Goal: Information Seeking & Learning: Learn about a topic

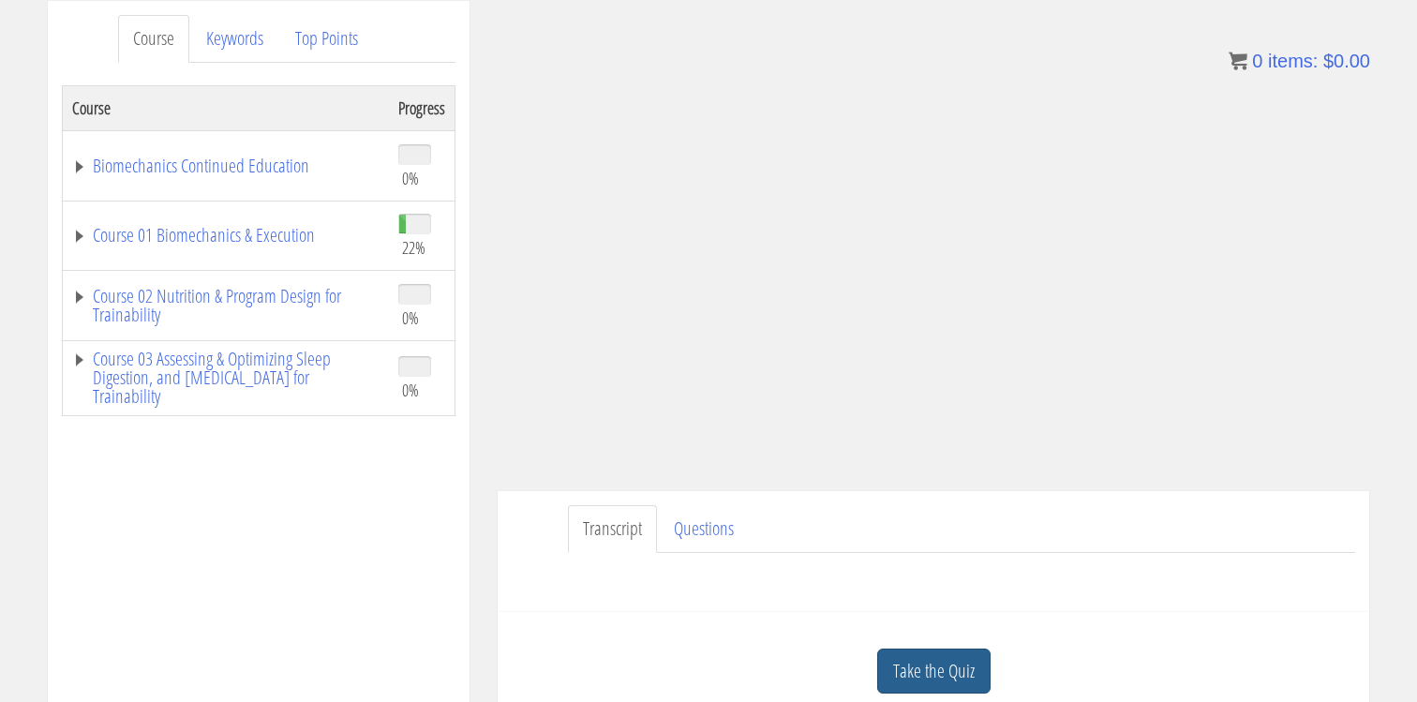
click at [917, 661] on link "Take the Quiz" at bounding box center [933, 671] width 113 height 46
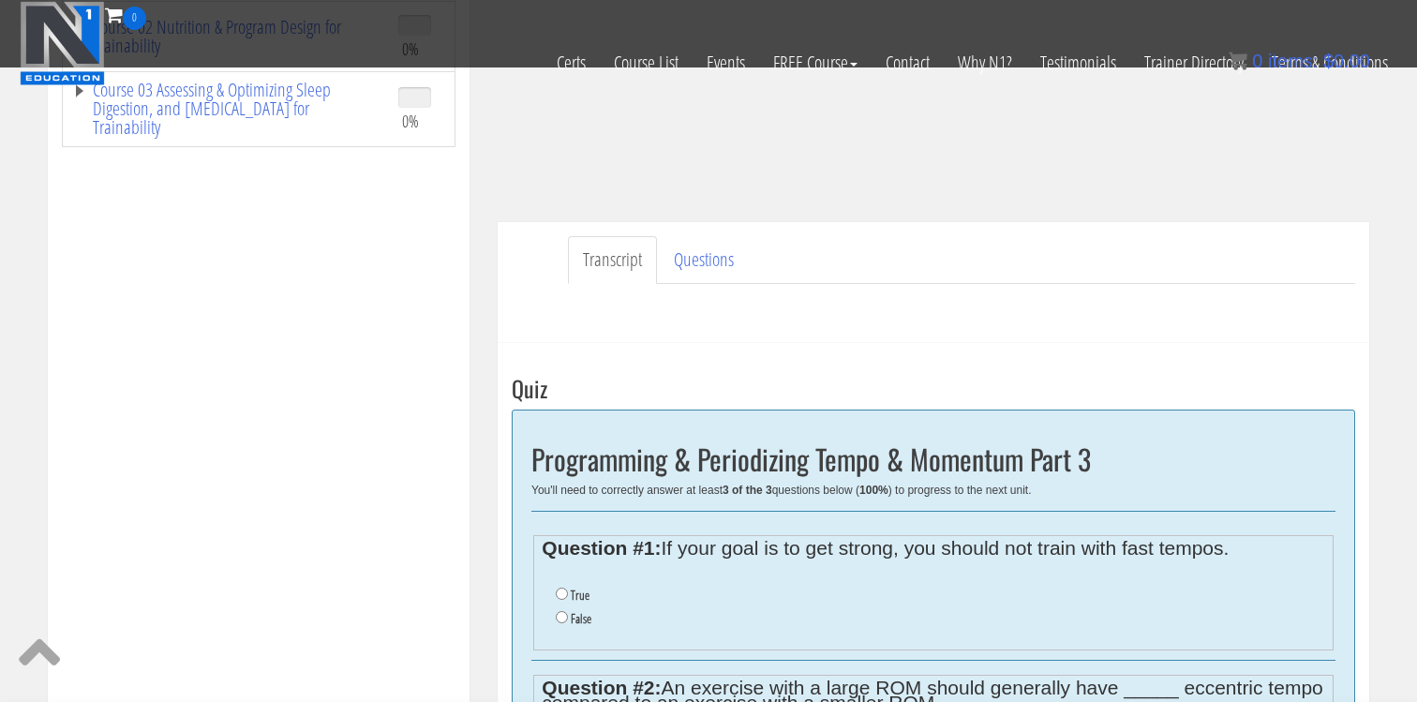
scroll to position [410, 0]
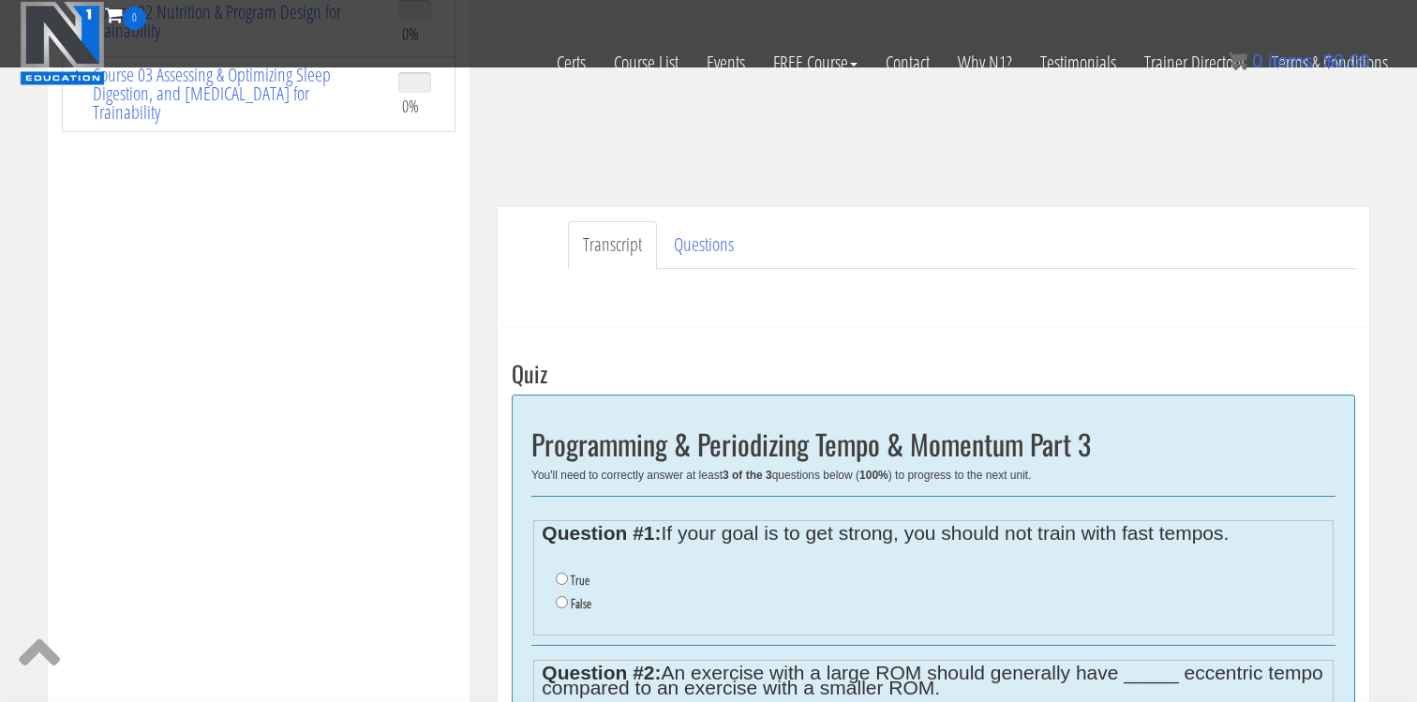
click at [573, 601] on label "False" at bounding box center [581, 603] width 21 height 15
click at [568, 601] on input "False" at bounding box center [562, 602] width 12 height 12
radio input "true"
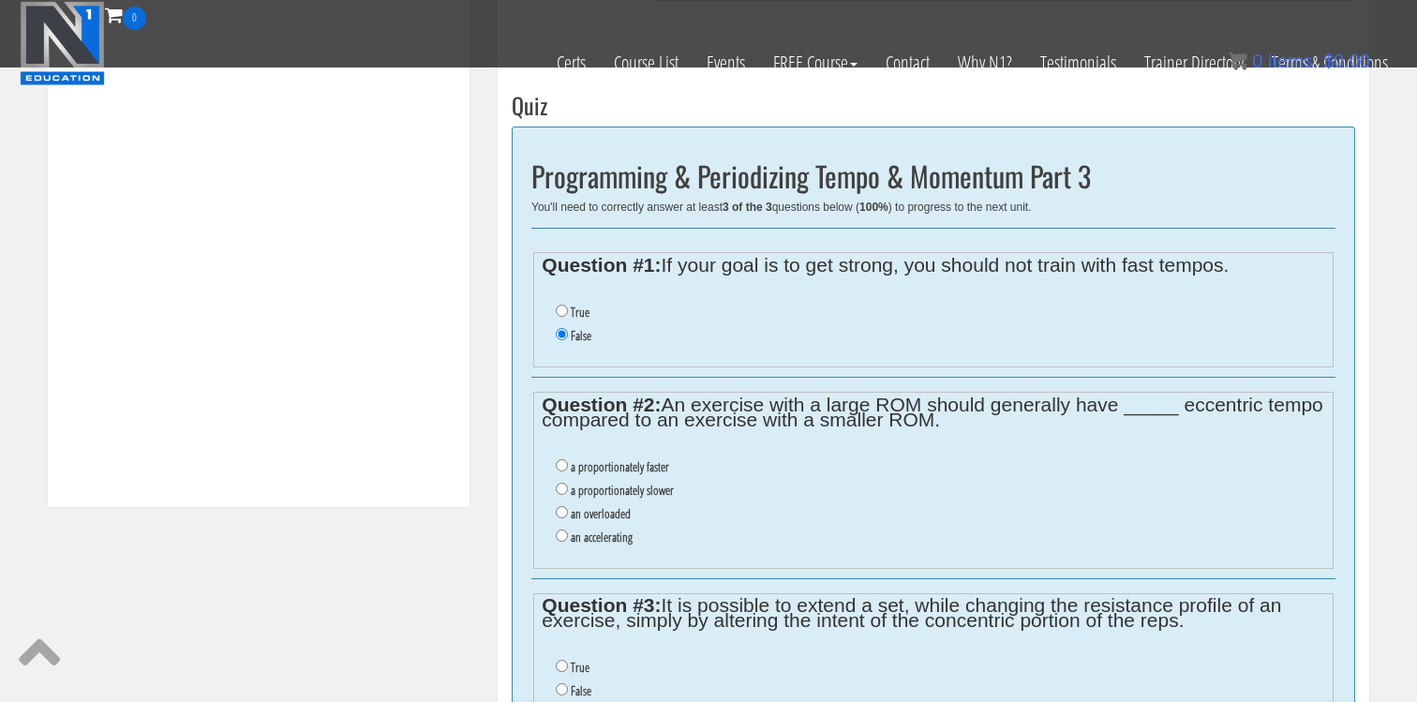
scroll to position [680, 0]
click at [626, 487] on label "a proportionately slower" at bounding box center [622, 488] width 103 height 15
click at [568, 487] on input "a proportionately slower" at bounding box center [562, 487] width 12 height 12
radio input "true"
click at [562, 668] on input "True" at bounding box center [562, 664] width 12 height 12
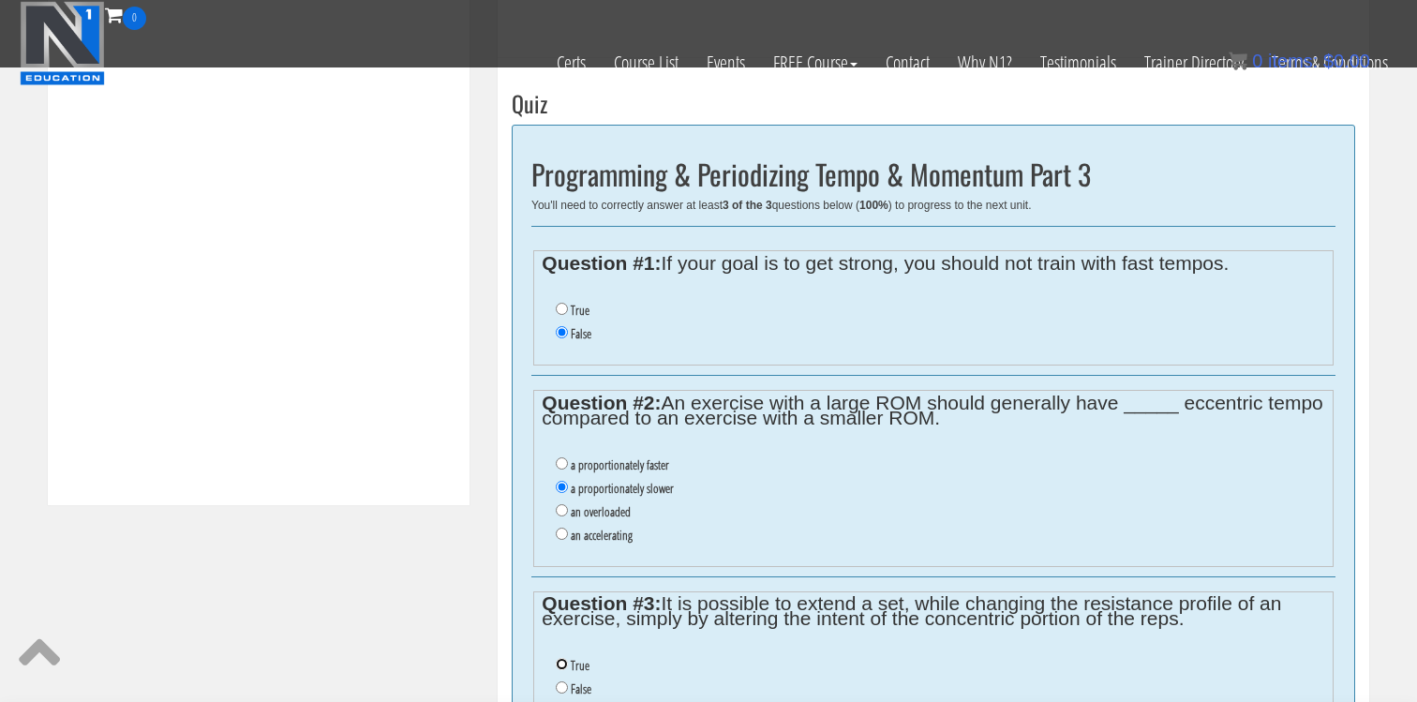
radio input "true"
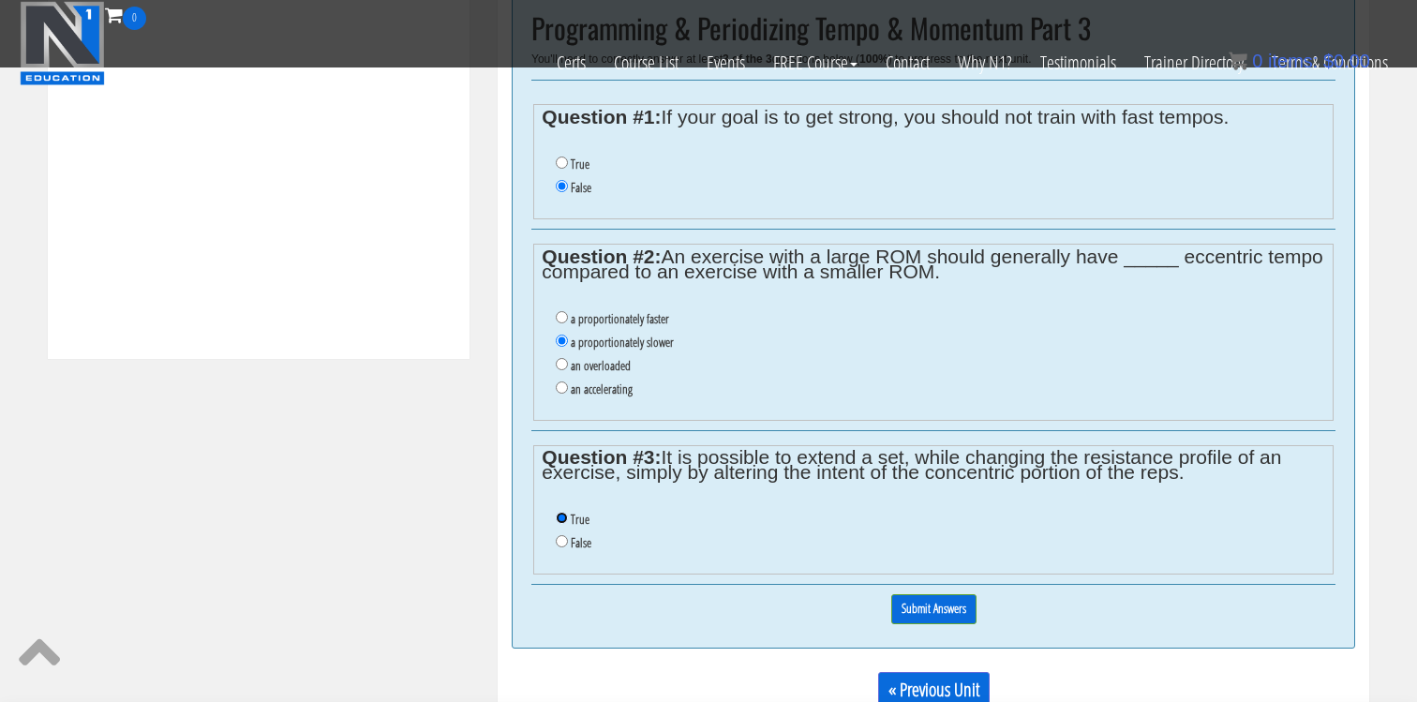
scroll to position [830, 0]
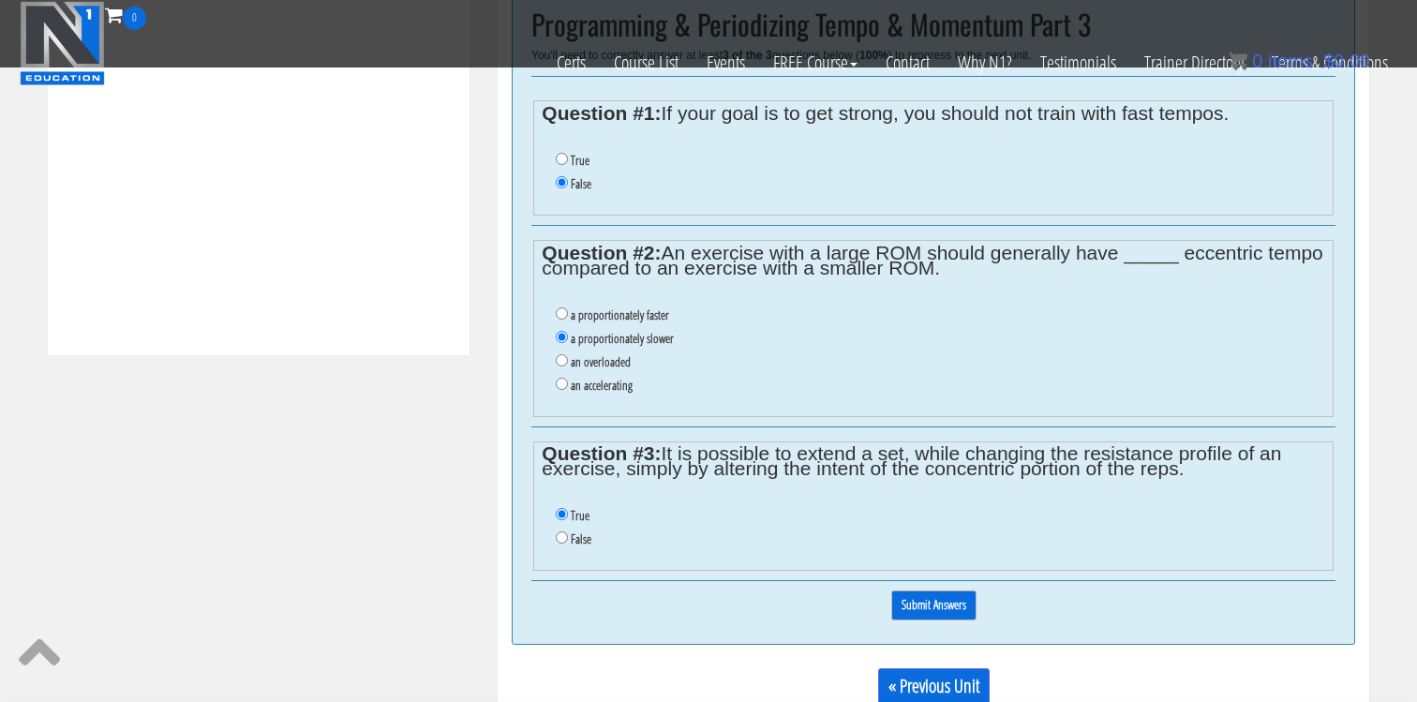
click at [952, 614] on input "Submit Answers" at bounding box center [933, 604] width 85 height 29
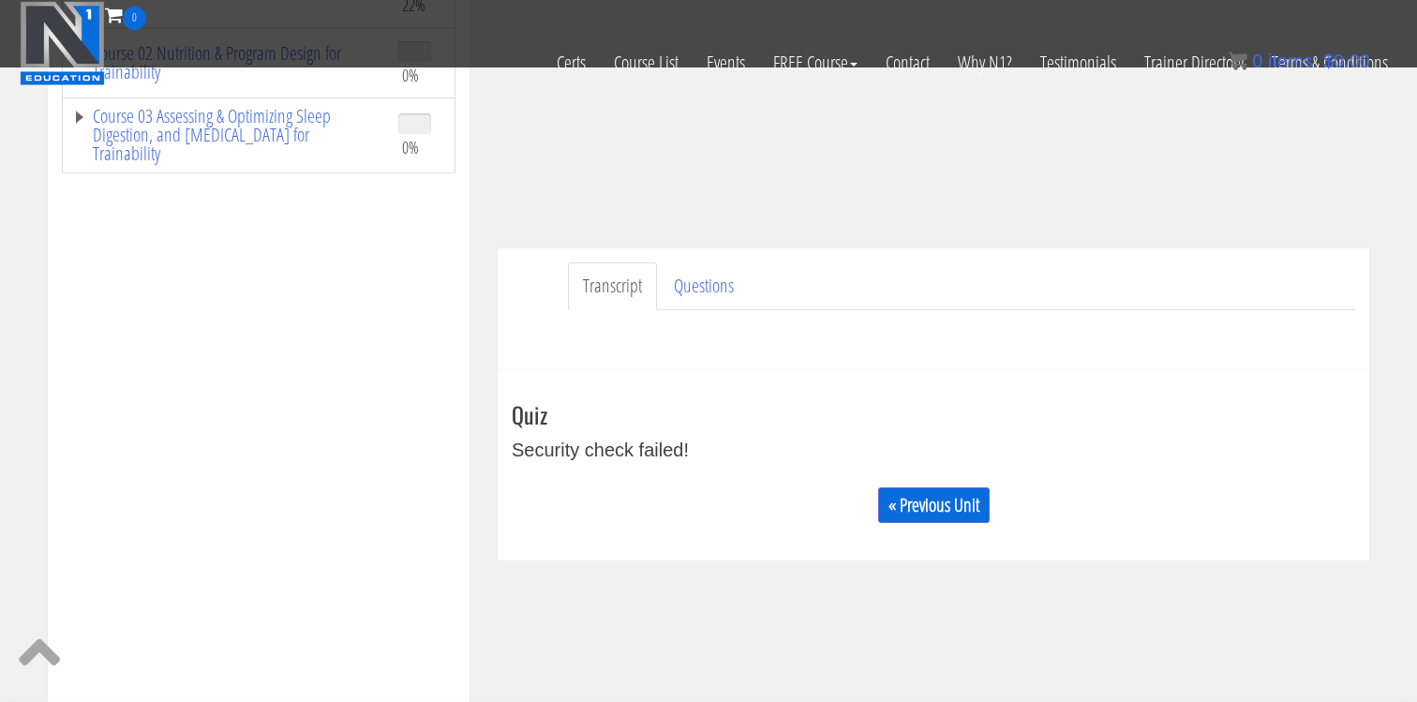
scroll to position [333, 0]
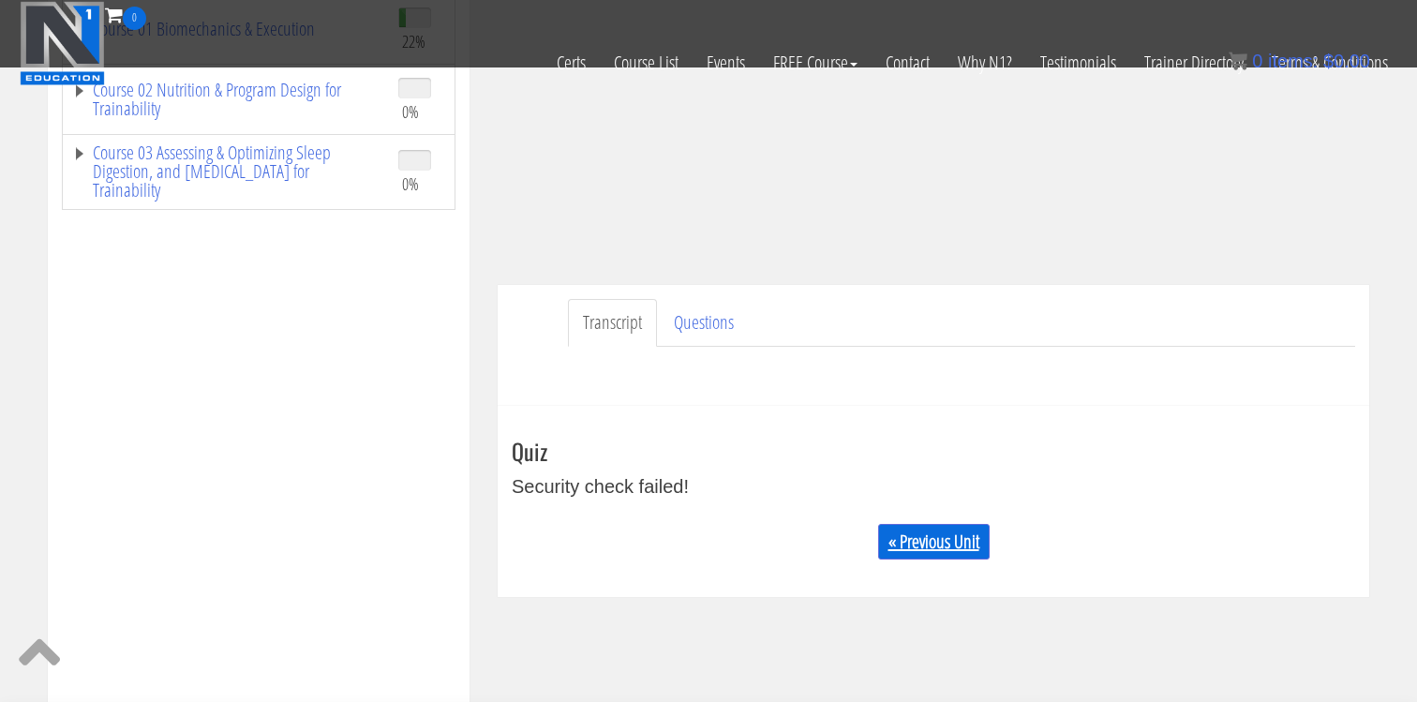
click at [928, 533] on link "« Previous Unit" at bounding box center [933, 542] width 111 height 36
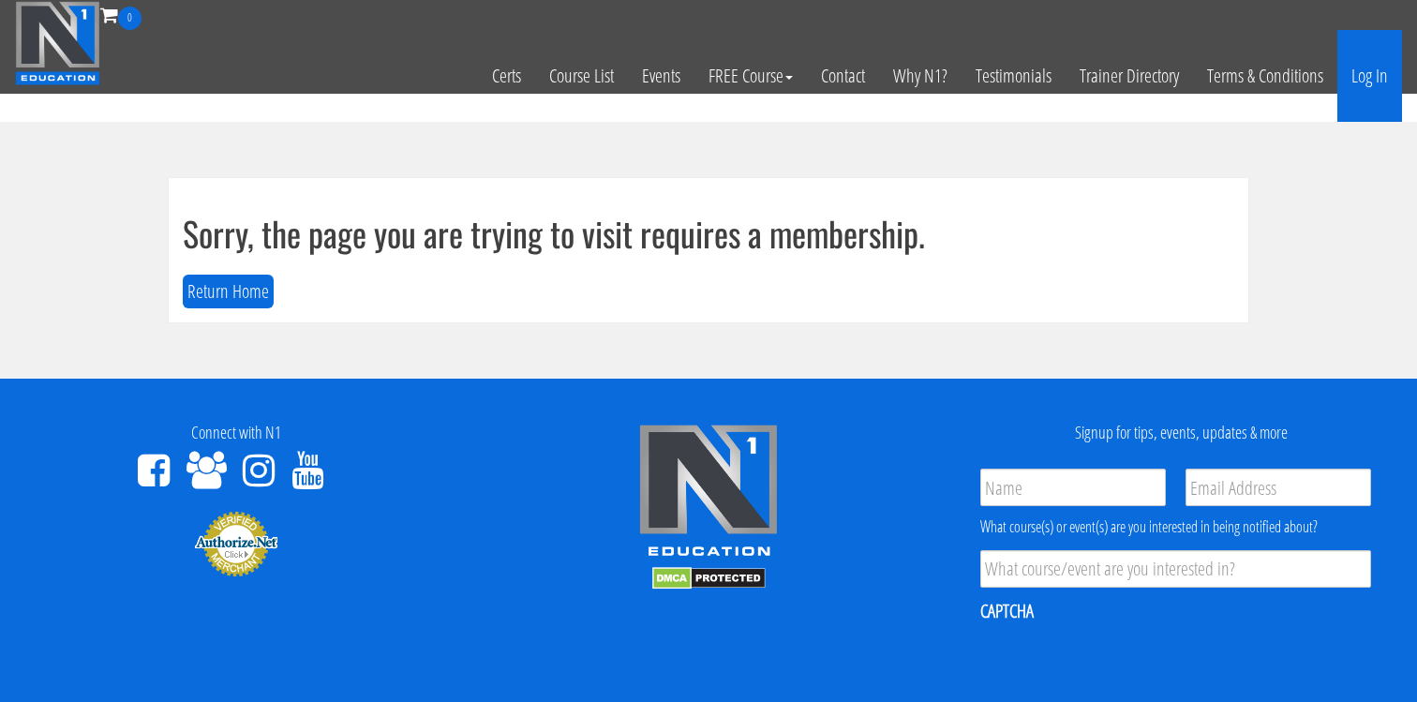
click at [1383, 82] on link "Log In" at bounding box center [1369, 76] width 65 height 92
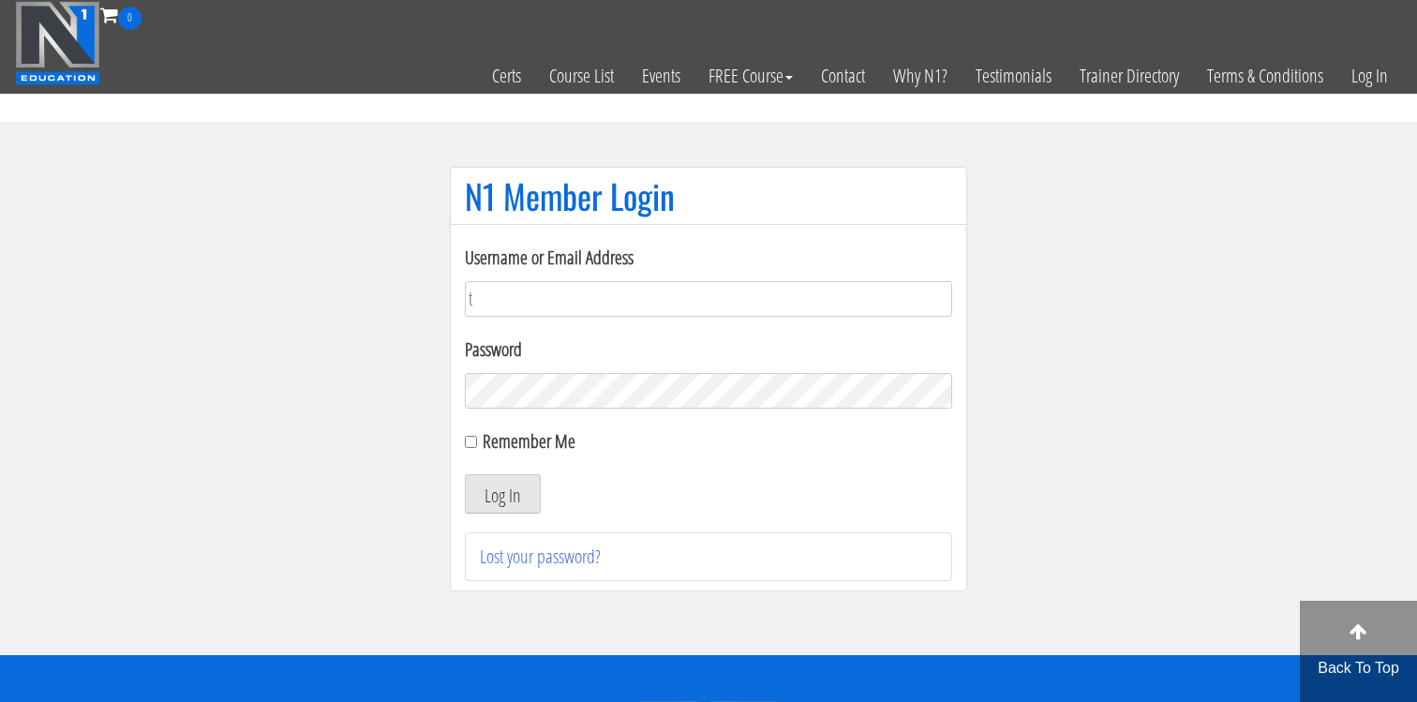
type input "[EMAIL_ADDRESS][DOMAIN_NAME]"
click at [561, 410] on form "Username or Email Address tessamccombsx365@gmail.com Password Remember Me Log In" at bounding box center [708, 379] width 487 height 270
click at [465, 474] on button "Log In" at bounding box center [503, 493] width 76 height 39
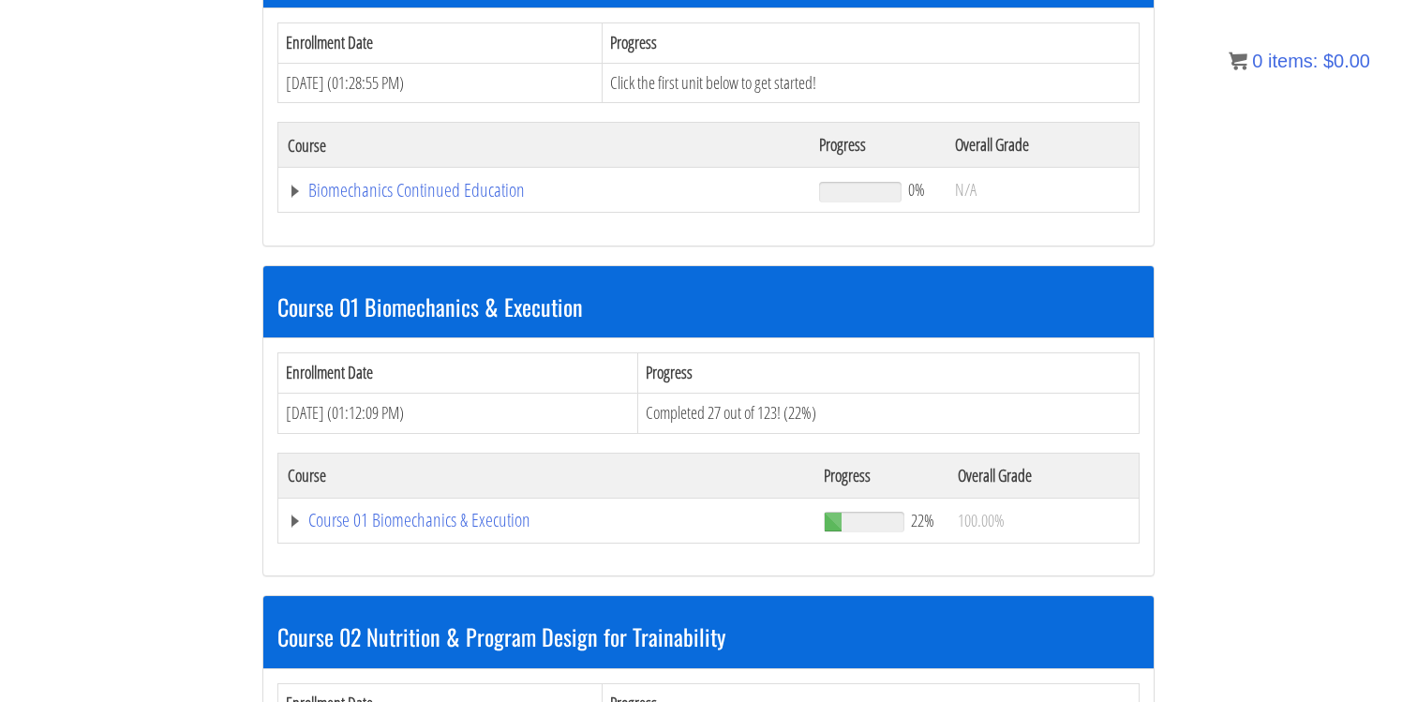
scroll to position [503, 0]
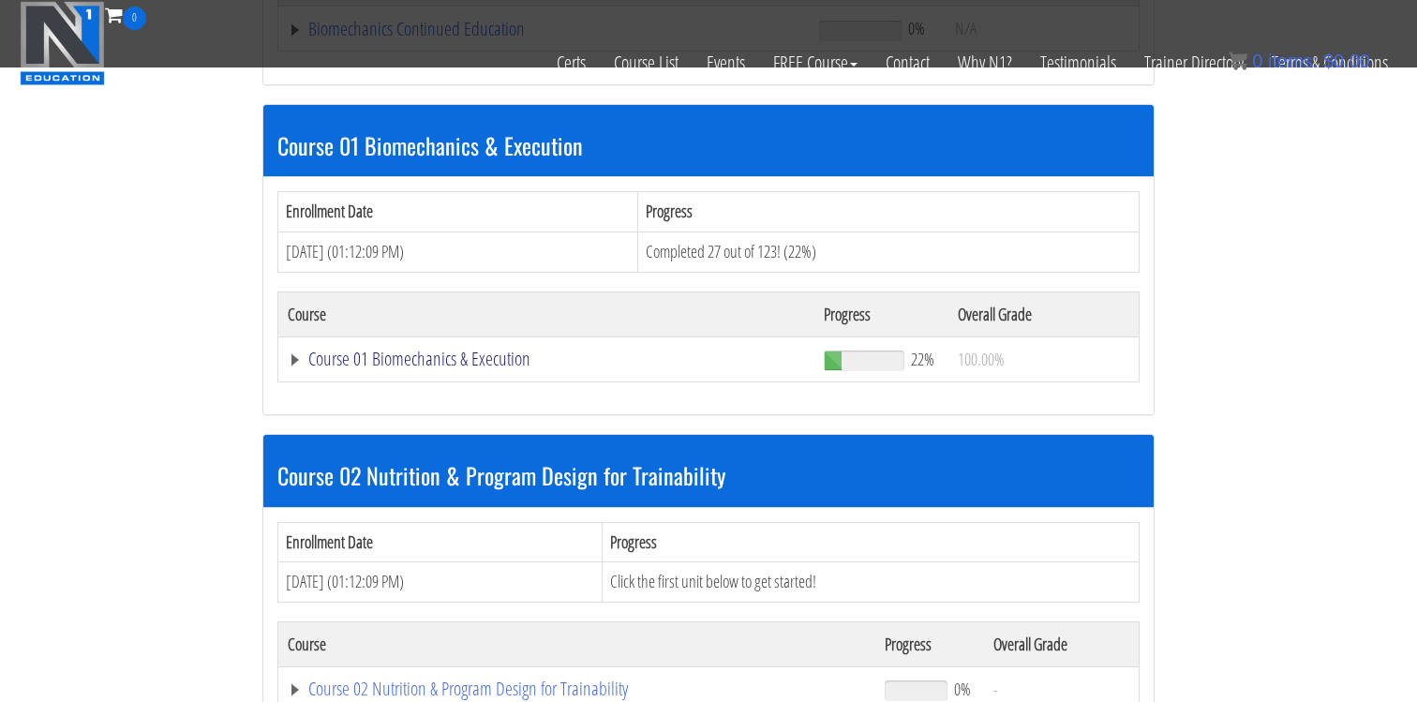
click at [431, 38] on link "Course 01 Biomechanics & Execution" at bounding box center [544, 29] width 512 height 19
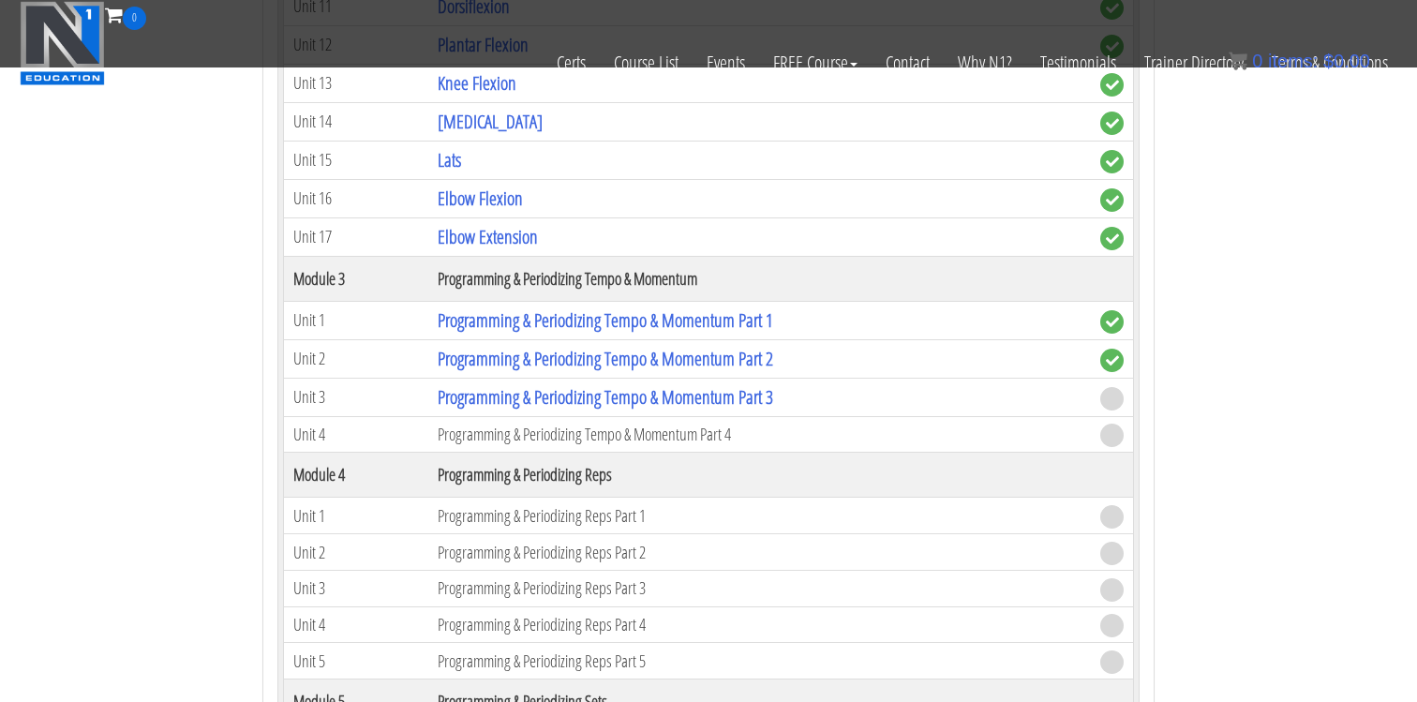
scroll to position [1750, 0]
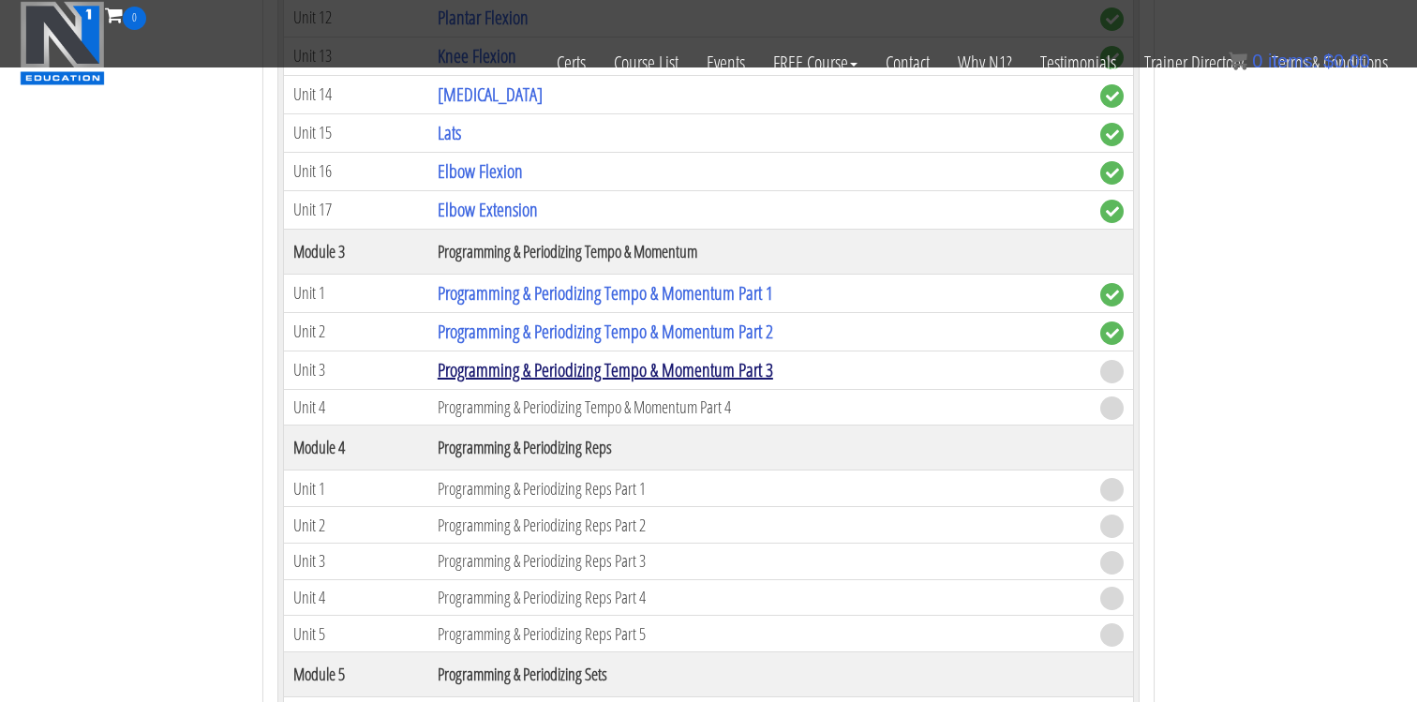
click at [729, 368] on link "Programming & Periodizing Tempo & Momentum Part 3" at bounding box center [605, 369] width 335 height 25
click at [734, 372] on link "Programming & Periodizing Tempo & Momentum Part 3" at bounding box center [605, 369] width 335 height 25
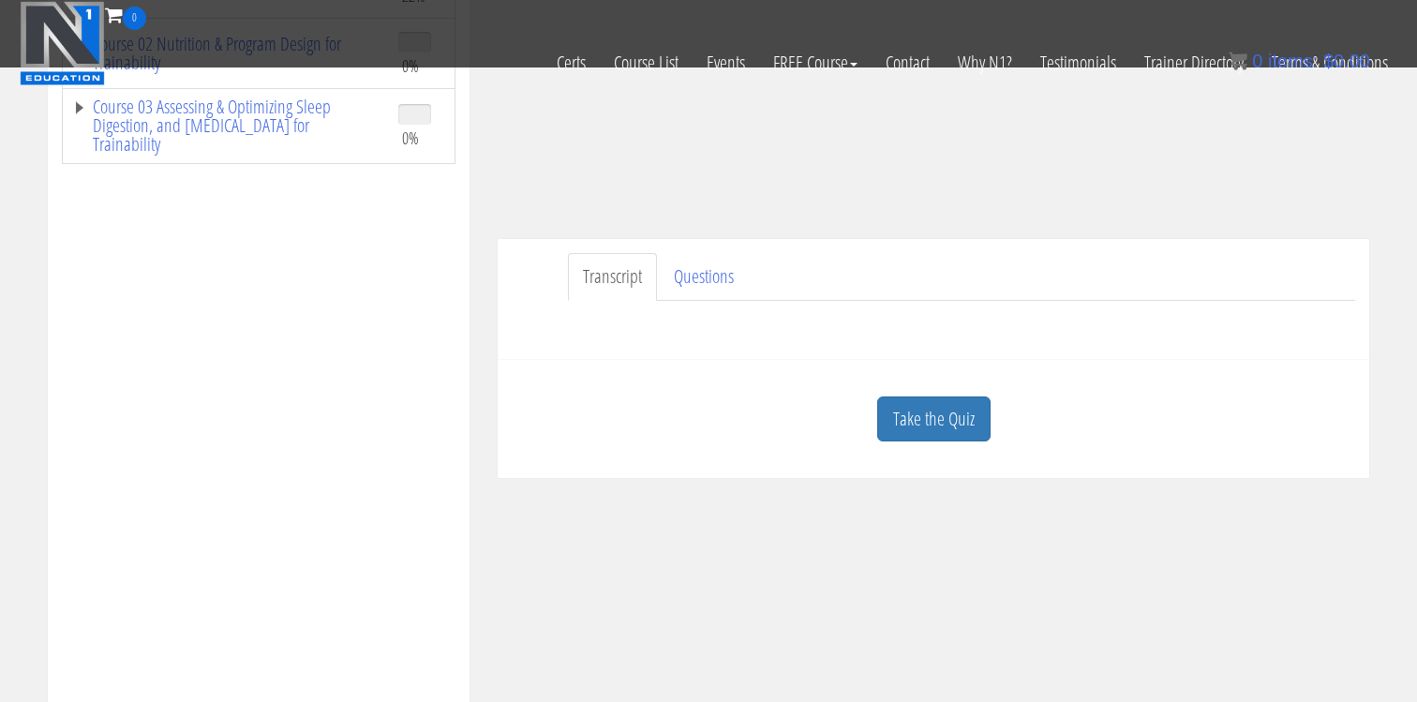
scroll to position [380, 0]
click at [936, 406] on link "Take the Quiz" at bounding box center [933, 417] width 113 height 46
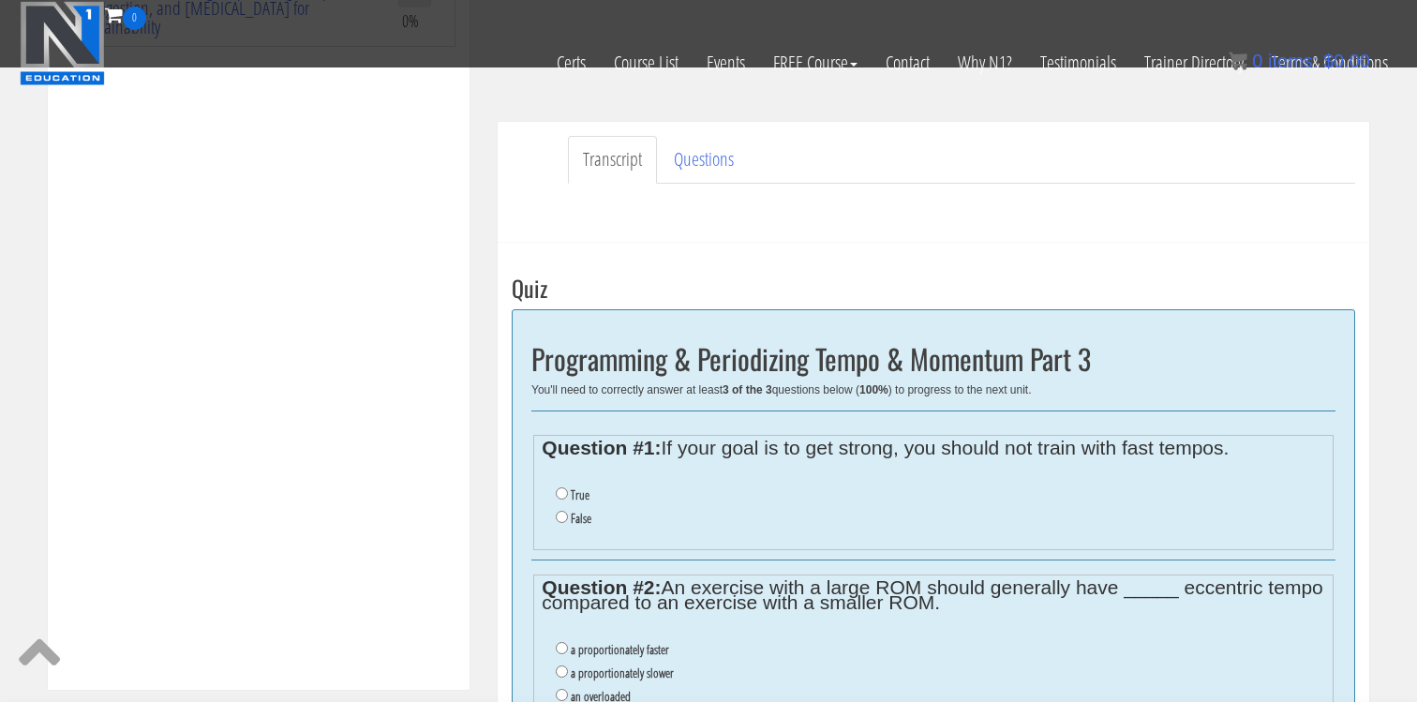
scroll to position [512, 0]
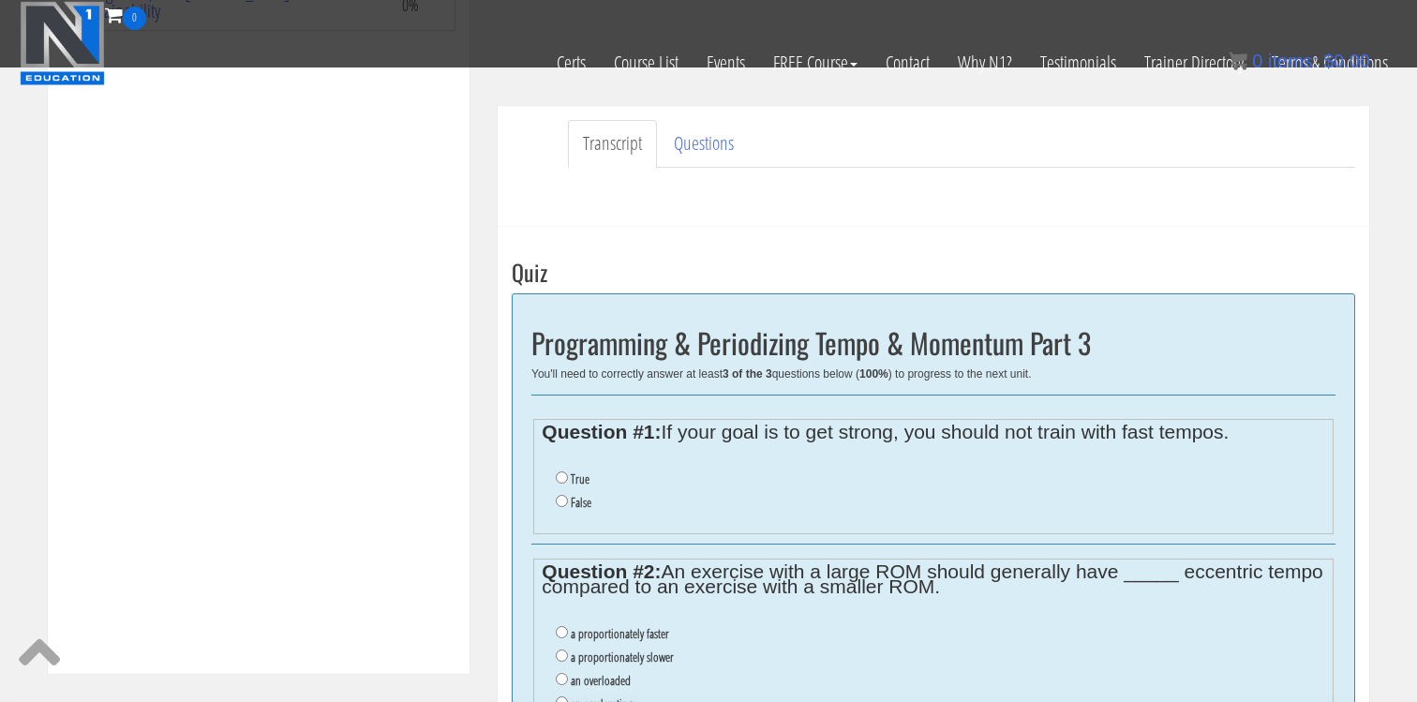
click at [574, 500] on label "False" at bounding box center [581, 502] width 21 height 15
click at [568, 500] on input "False" at bounding box center [562, 501] width 12 height 12
radio input "true"
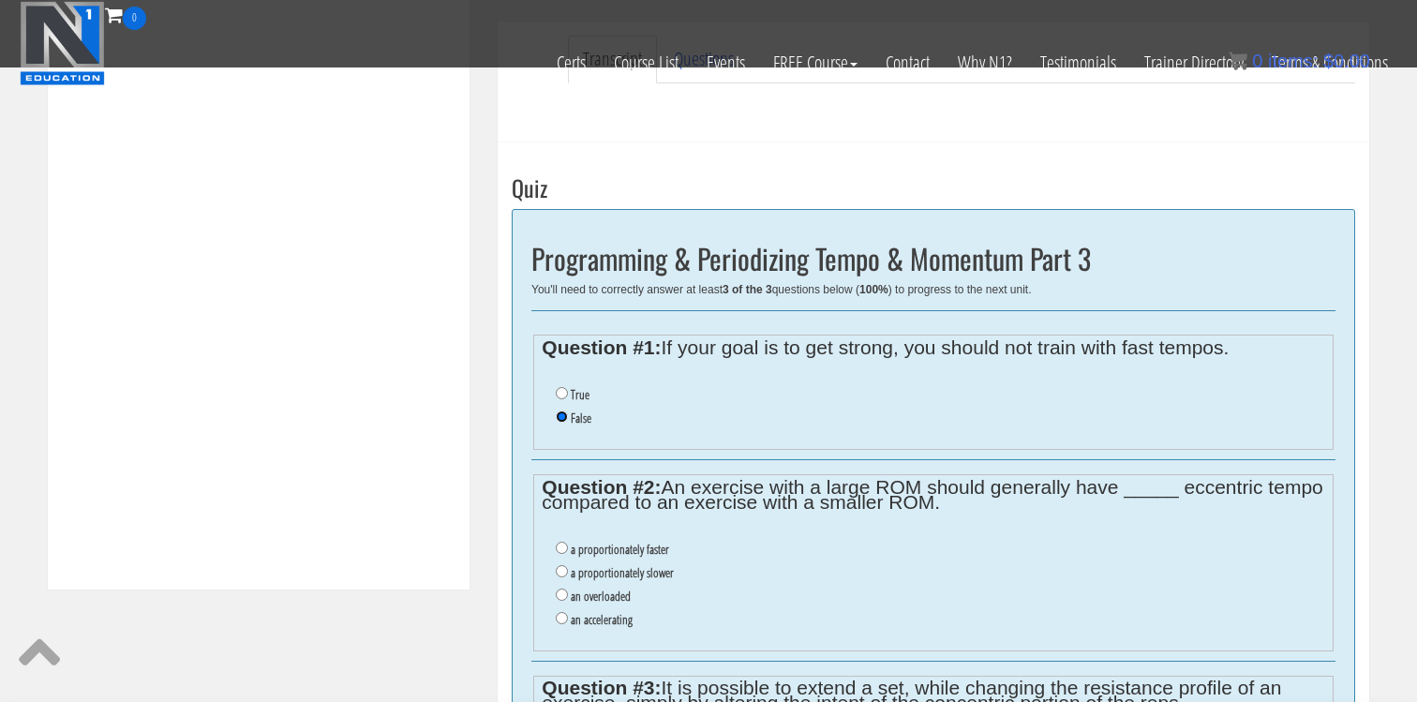
scroll to position [631, 0]
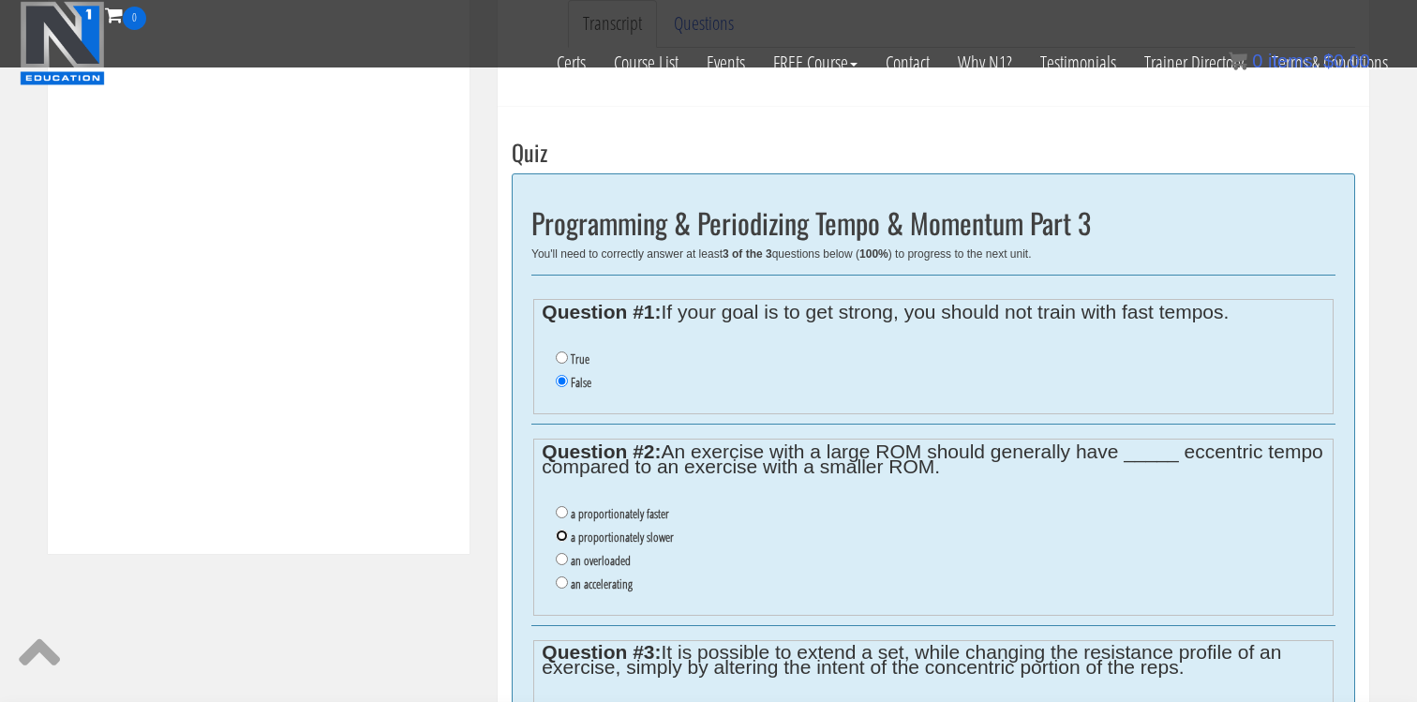
click at [567, 535] on input "a proportionately slower" at bounding box center [562, 535] width 12 height 12
radio input "true"
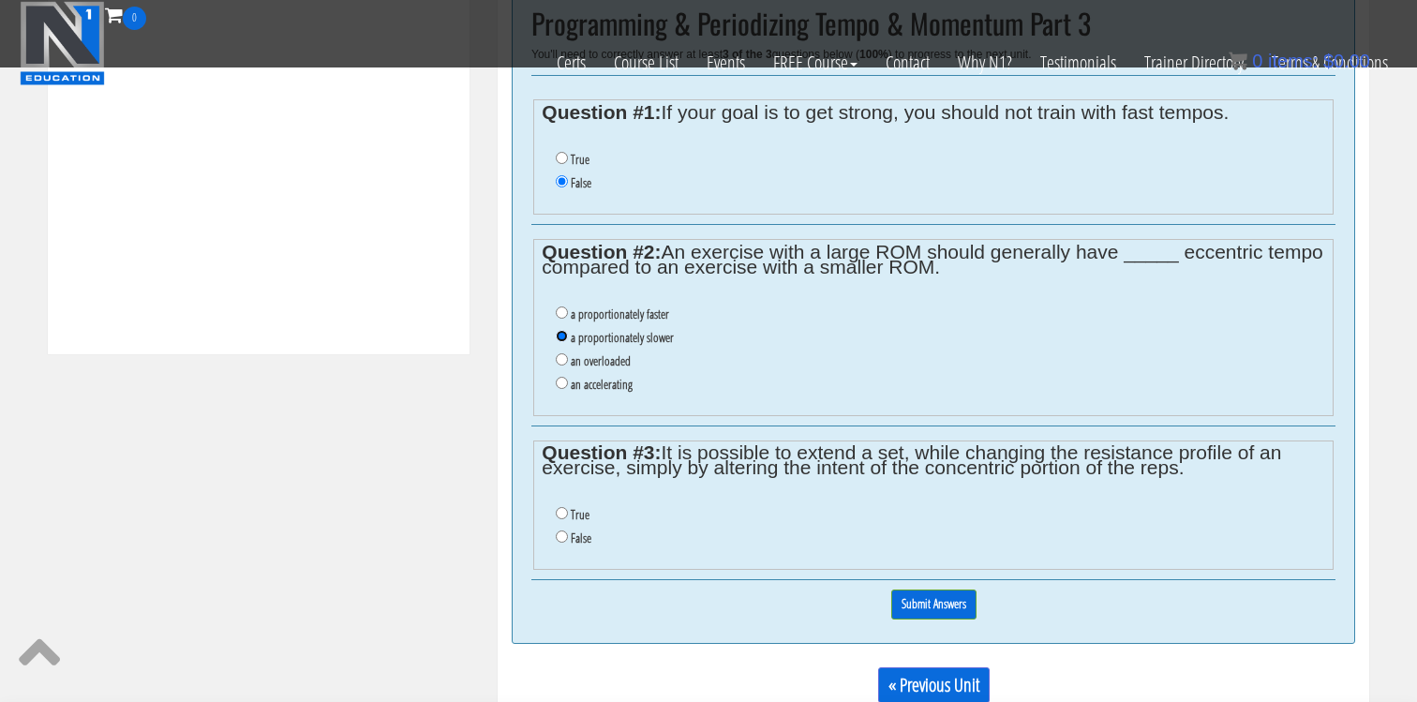
scroll to position [878, 0]
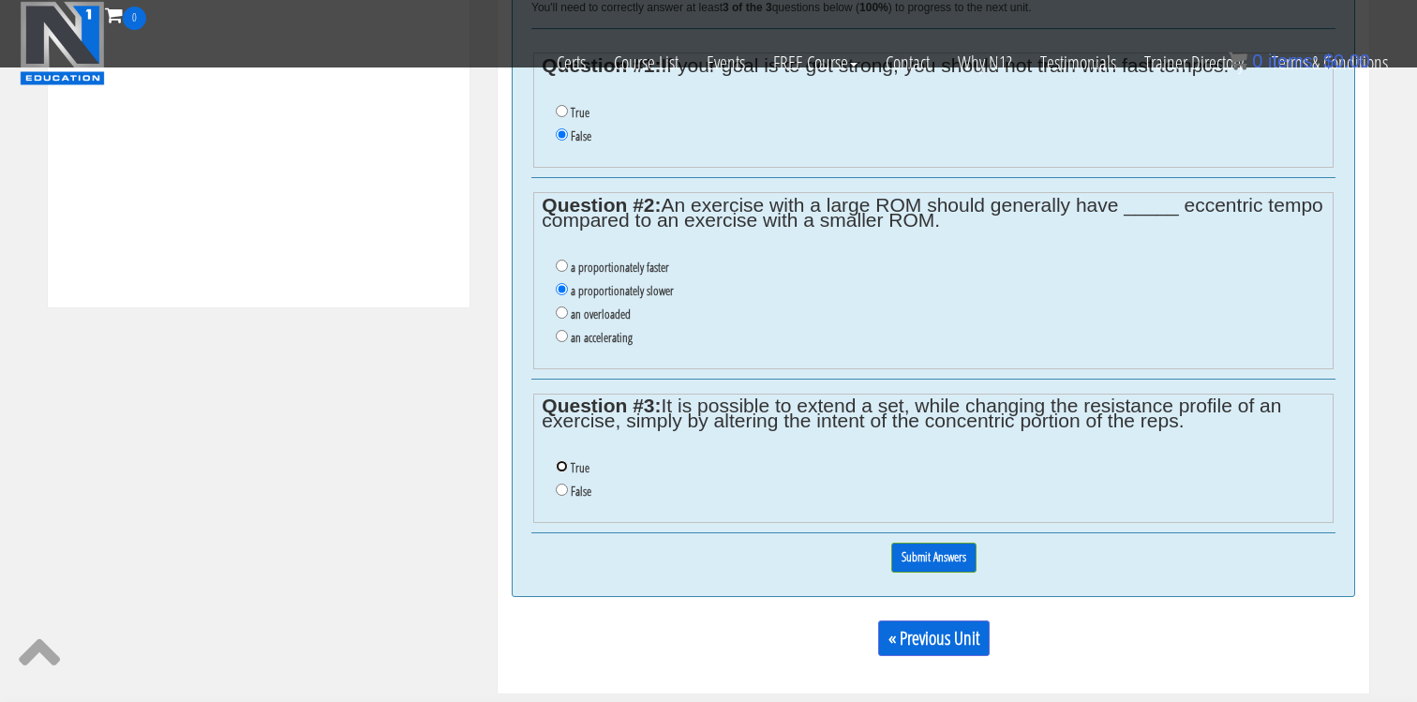
click at [565, 461] on input "True" at bounding box center [562, 466] width 12 height 12
radio input "true"
click at [943, 553] on input "Submit Answers" at bounding box center [933, 556] width 85 height 29
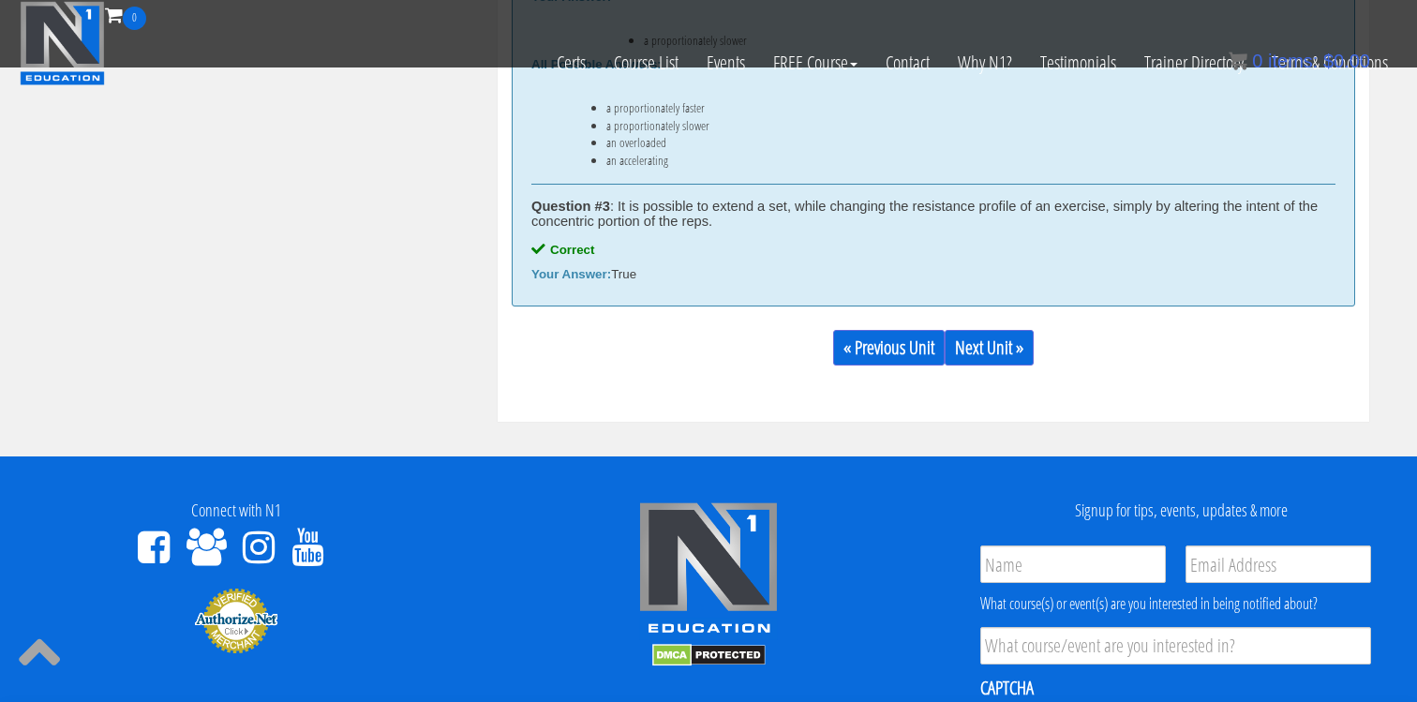
scroll to position [1238, 0]
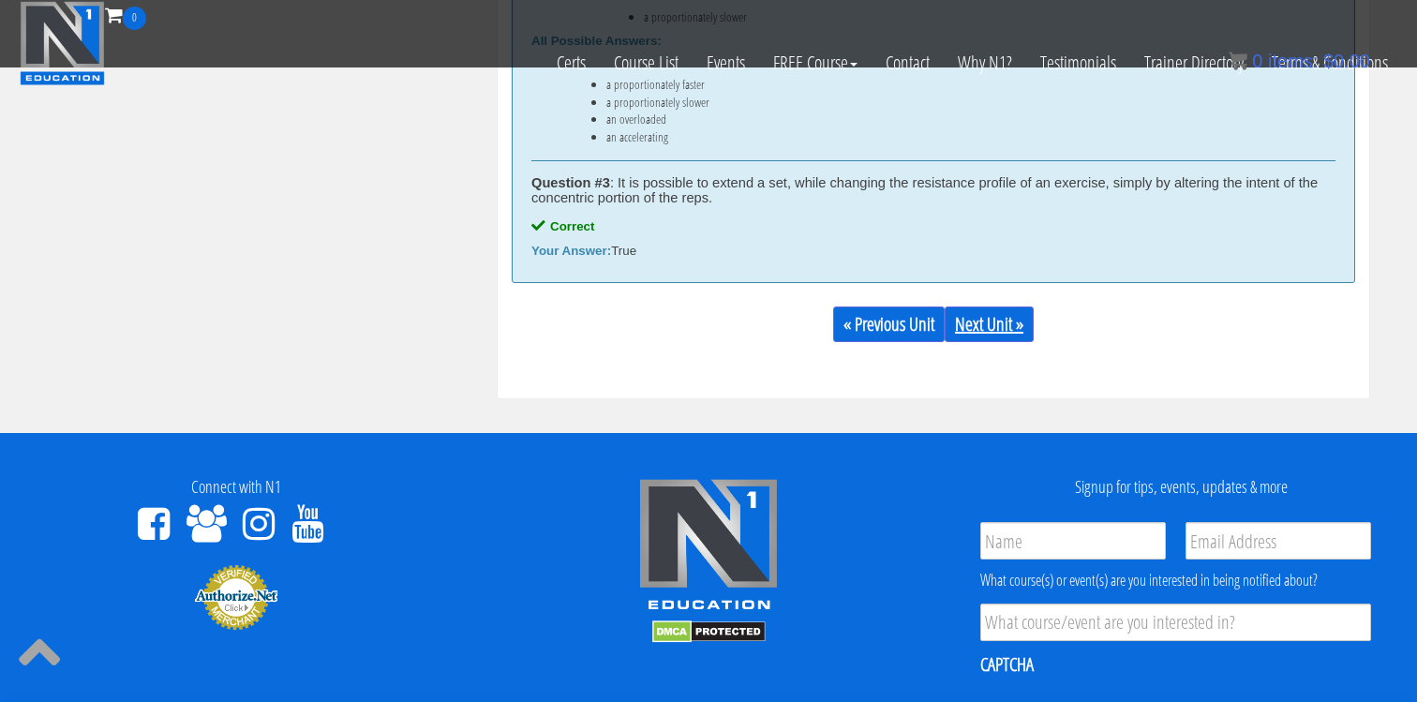
click at [991, 319] on link "Next Unit »" at bounding box center [988, 324] width 89 height 36
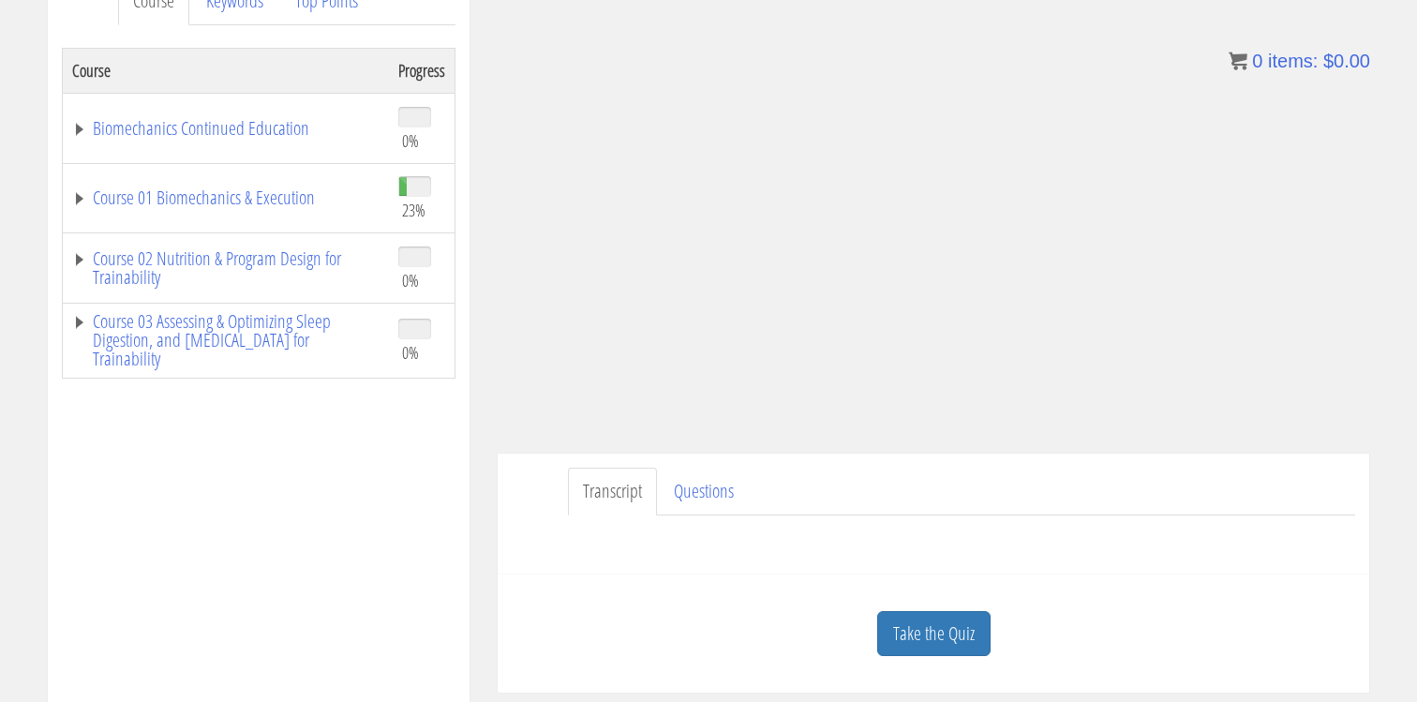
scroll to position [287, 0]
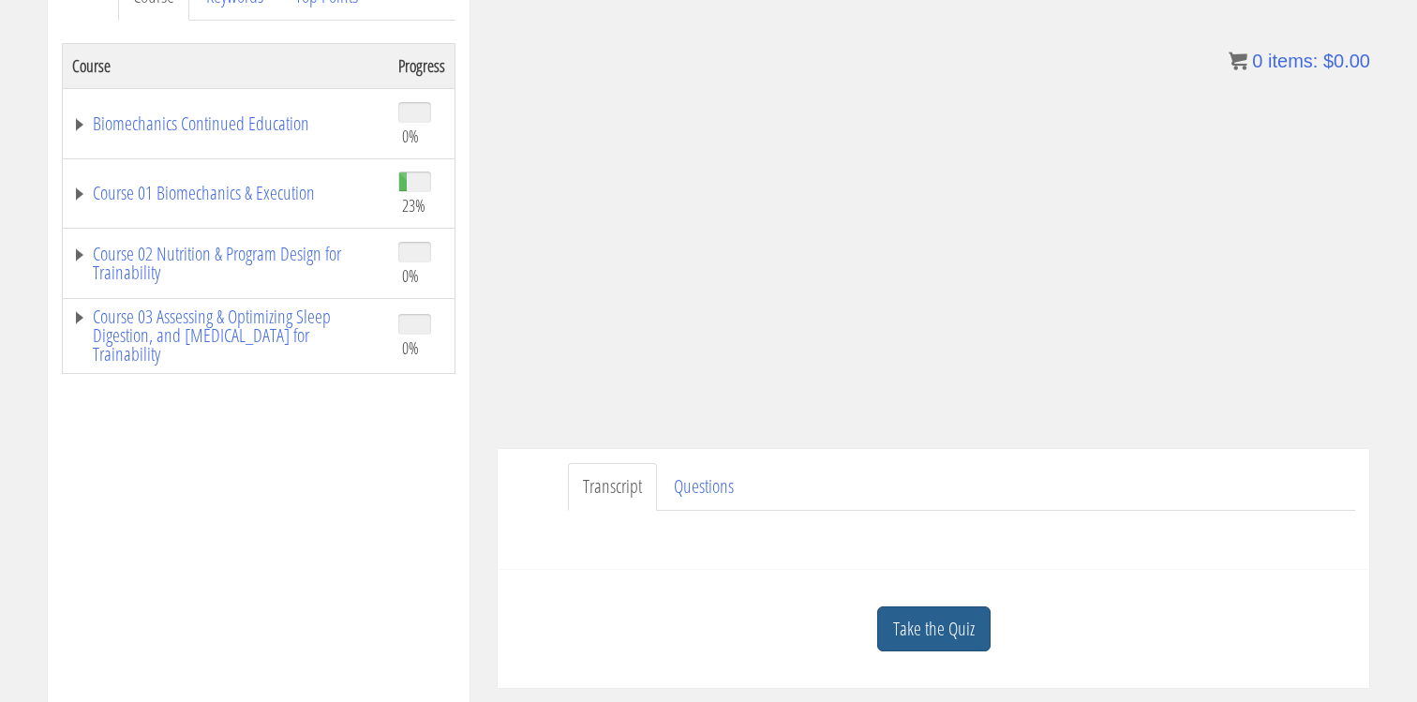
click at [927, 616] on link "Take the Quiz" at bounding box center [933, 629] width 113 height 46
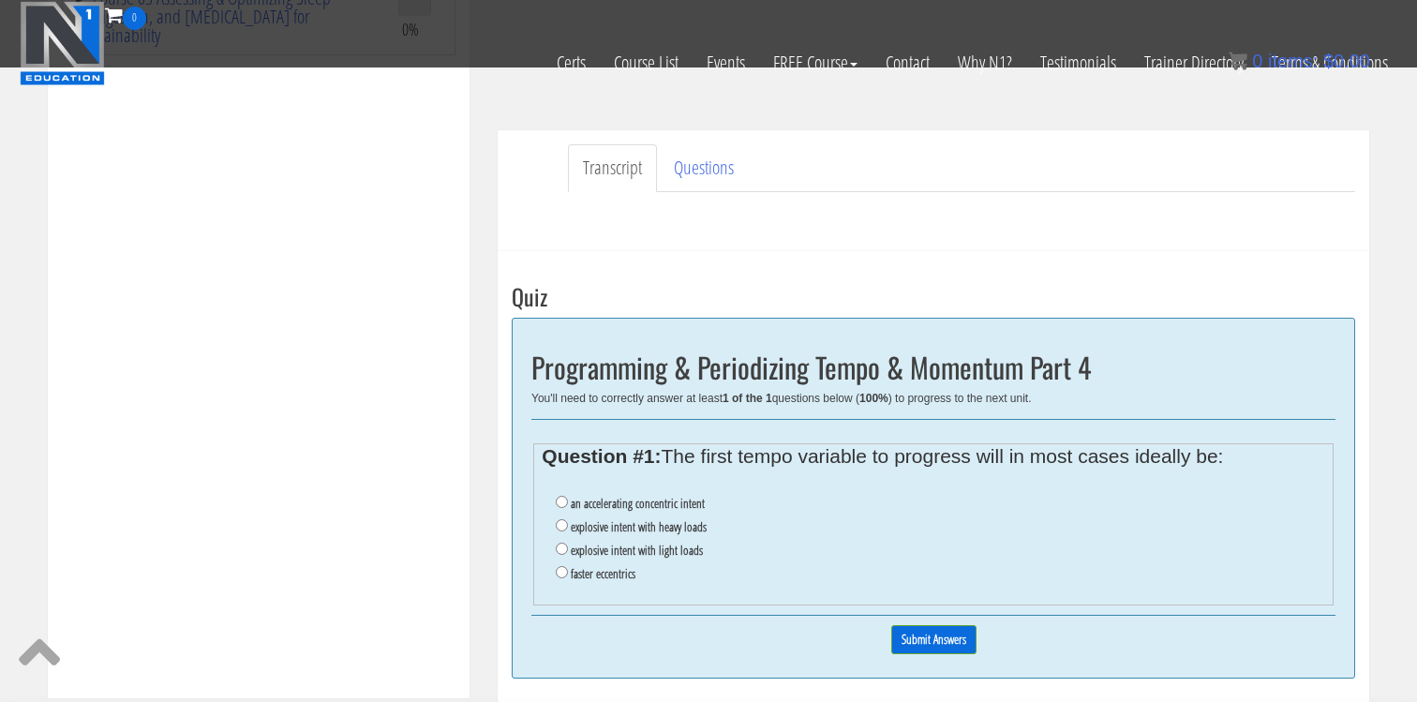
scroll to position [527, 0]
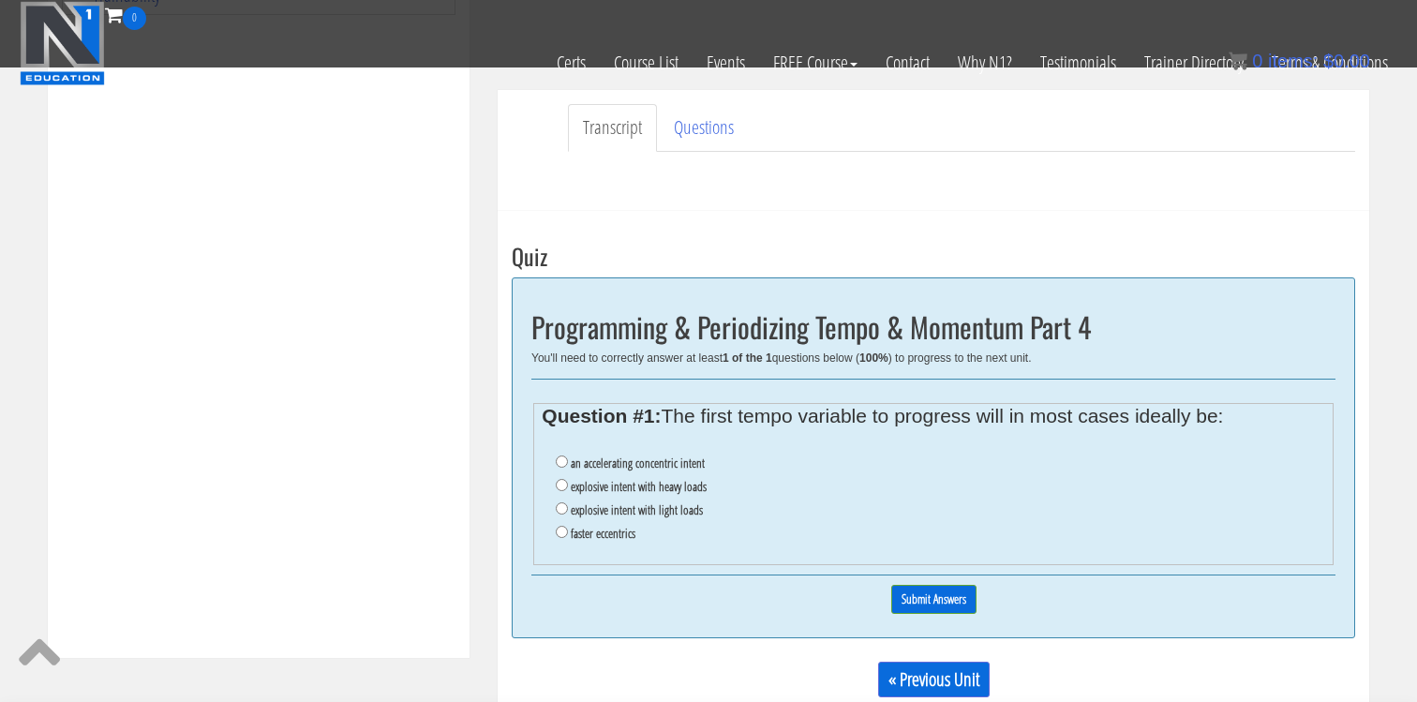
click at [609, 490] on label "explosive intent with heavy loads" at bounding box center [639, 486] width 136 height 15
click at [568, 490] on input "explosive intent with heavy loads" at bounding box center [562, 485] width 12 height 12
radio input "true"
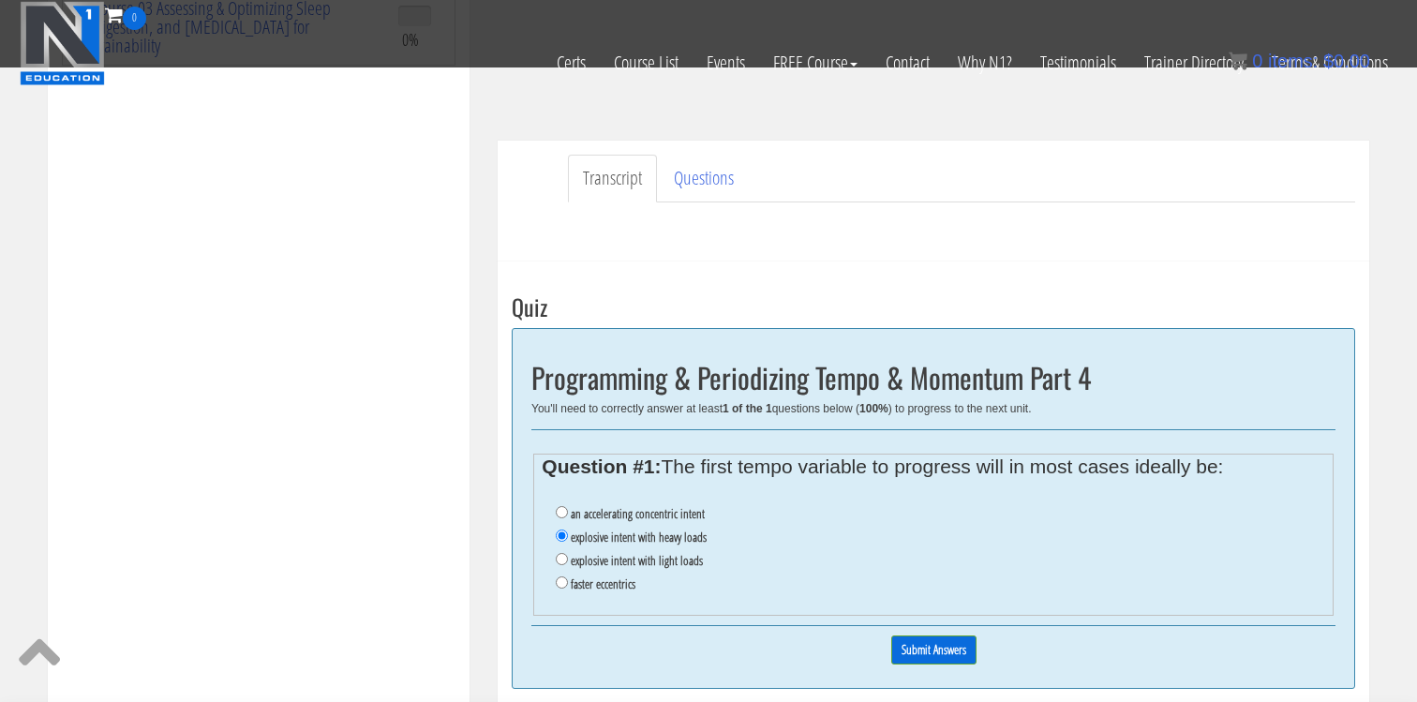
scroll to position [481, 0]
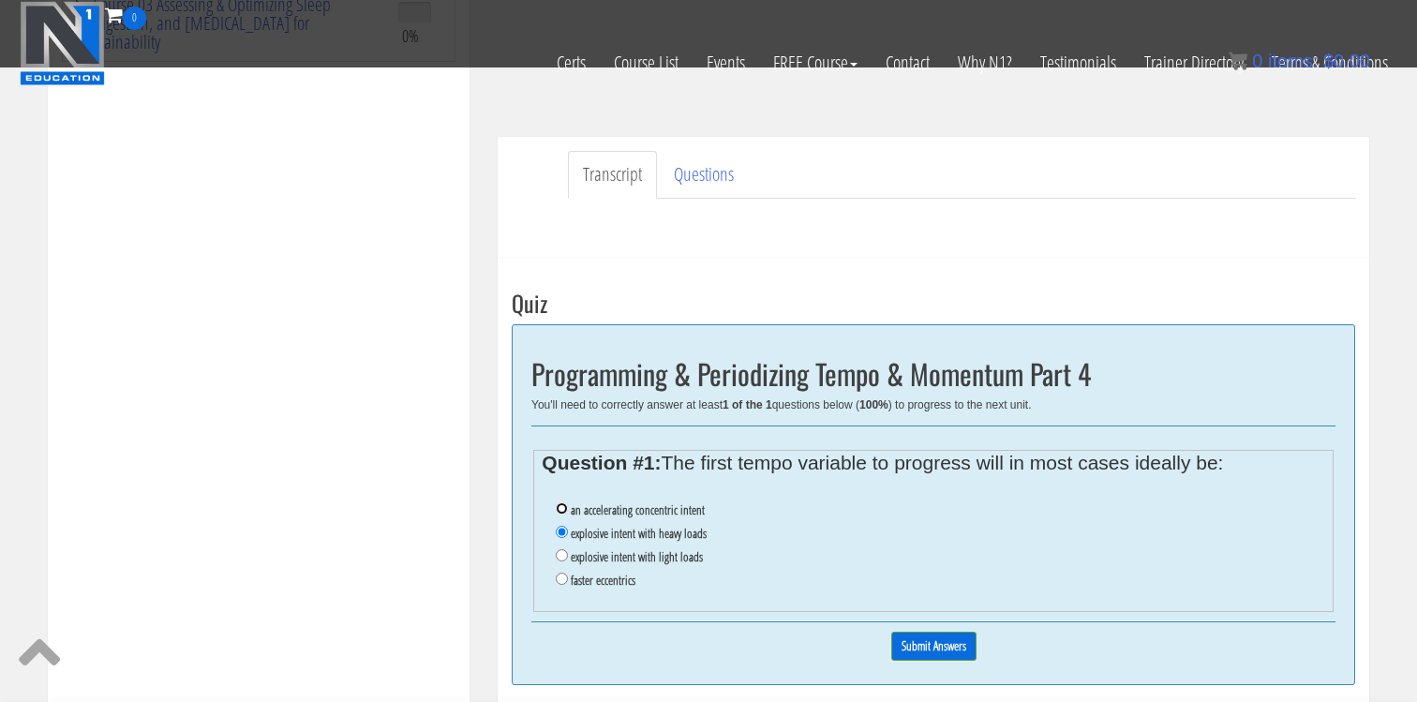
click at [565, 508] on input "an accelerating concentric intent" at bounding box center [562, 508] width 12 height 12
radio input "true"
click at [937, 641] on input "Submit Answers" at bounding box center [933, 645] width 85 height 29
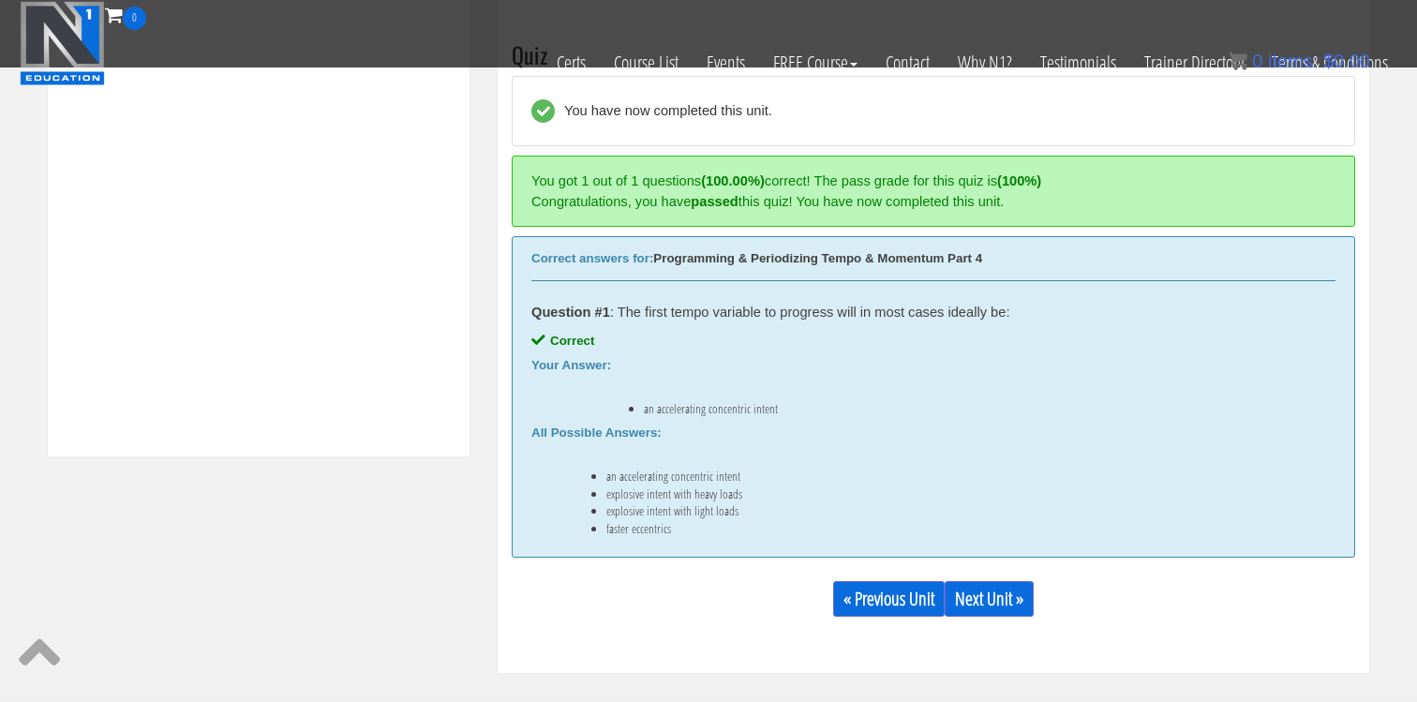
scroll to position [743, 0]
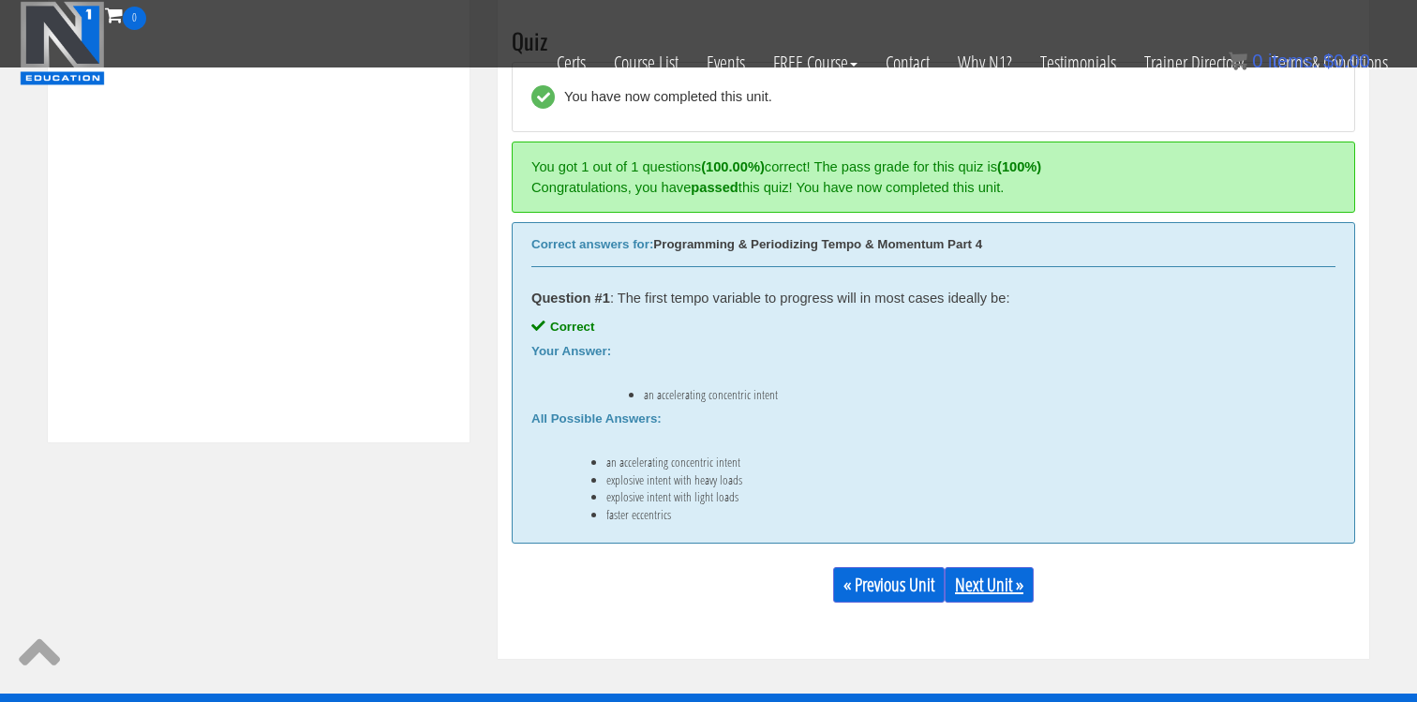
click at [991, 593] on link "Next Unit »" at bounding box center [988, 585] width 89 height 36
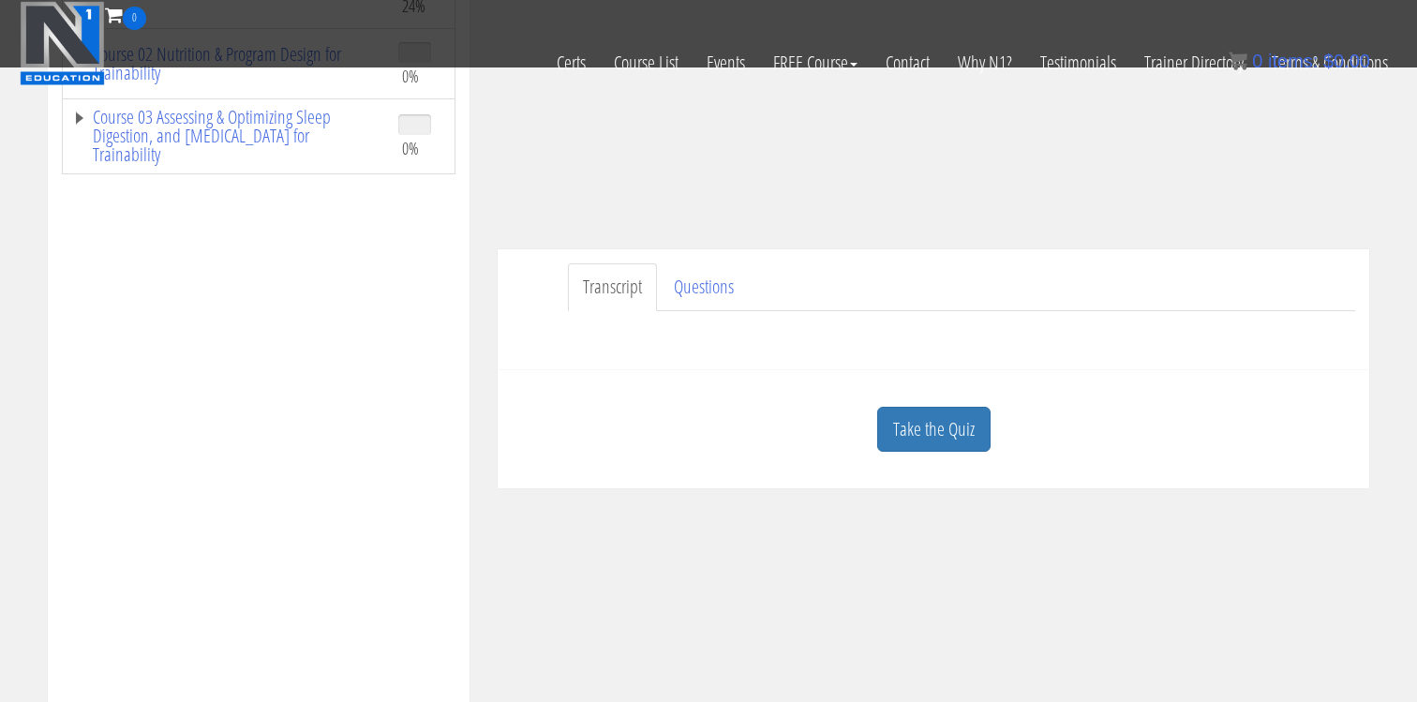
scroll to position [371, 0]
click at [920, 438] on link "Take the Quiz" at bounding box center [933, 427] width 113 height 46
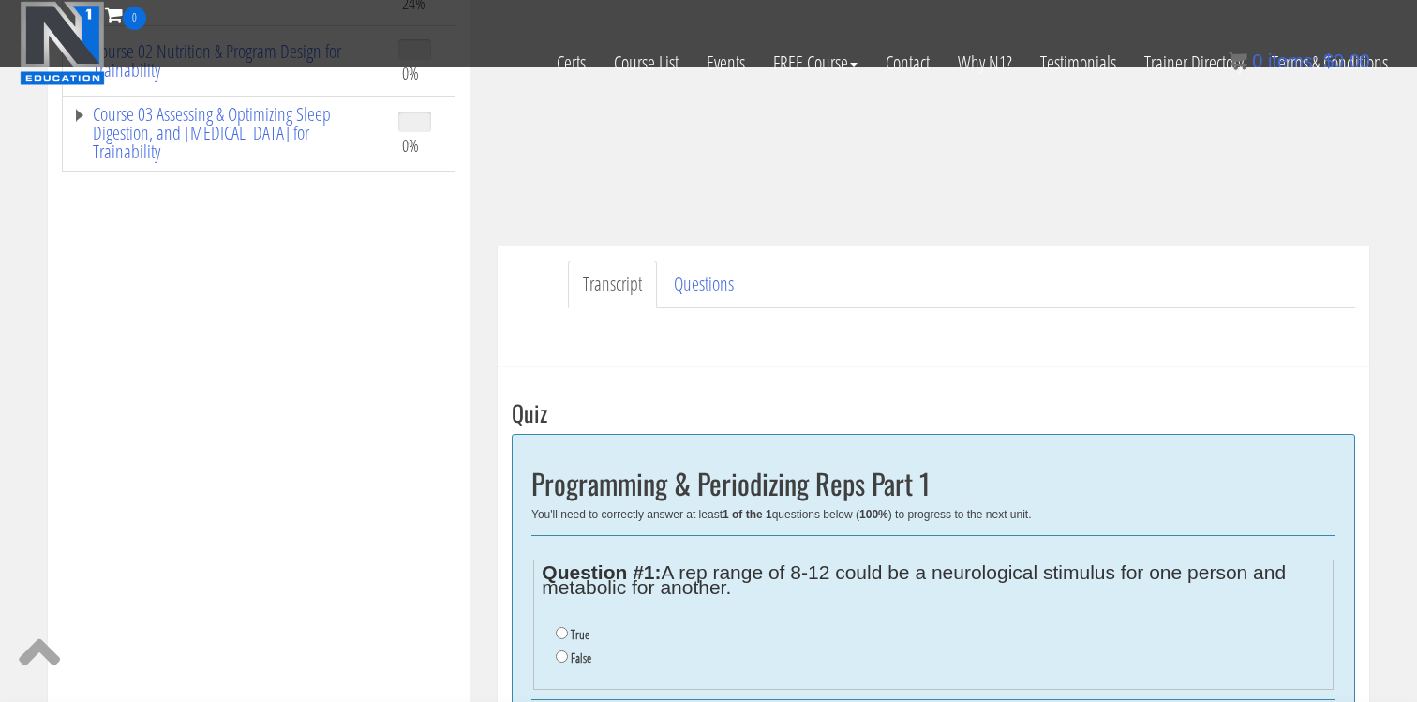
click at [580, 632] on label "True" at bounding box center [580, 634] width 19 height 15
click at [568, 632] on input "True" at bounding box center [562, 633] width 12 height 12
radio input "true"
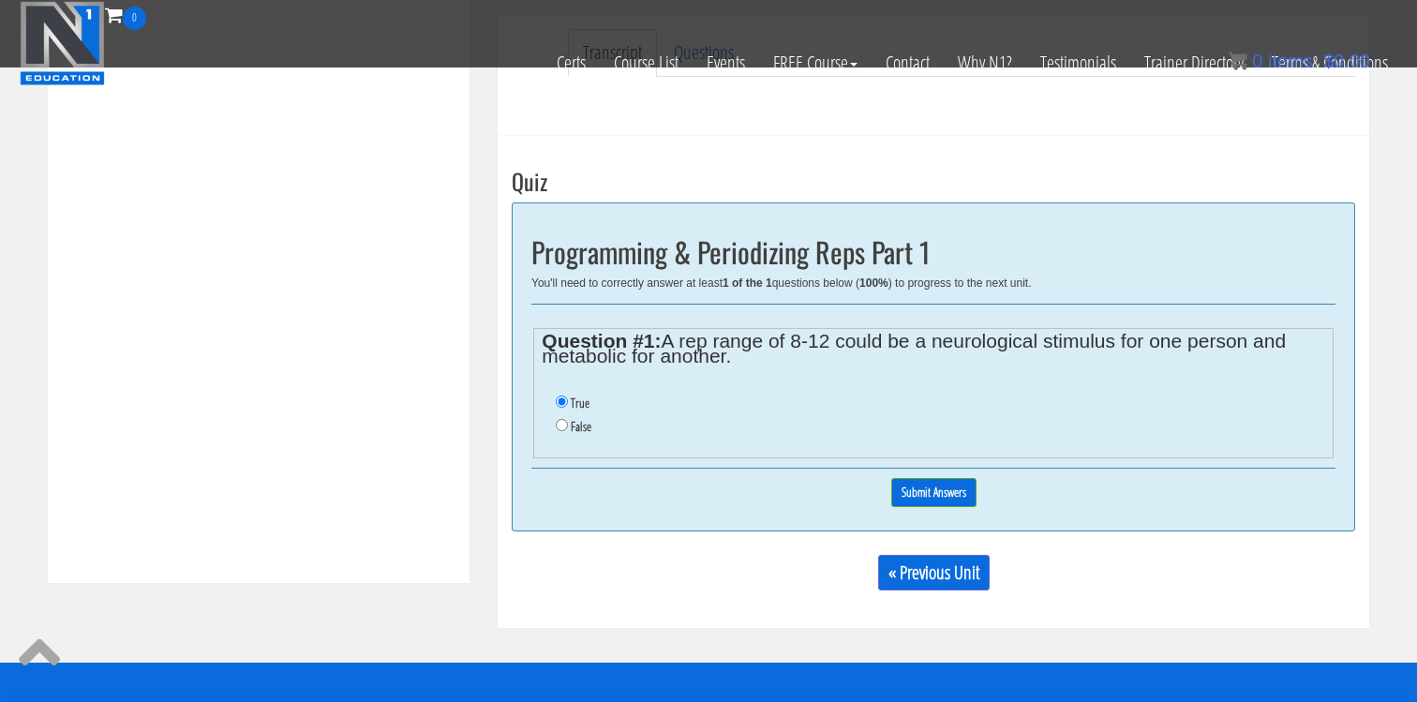
scroll to position [605, 0]
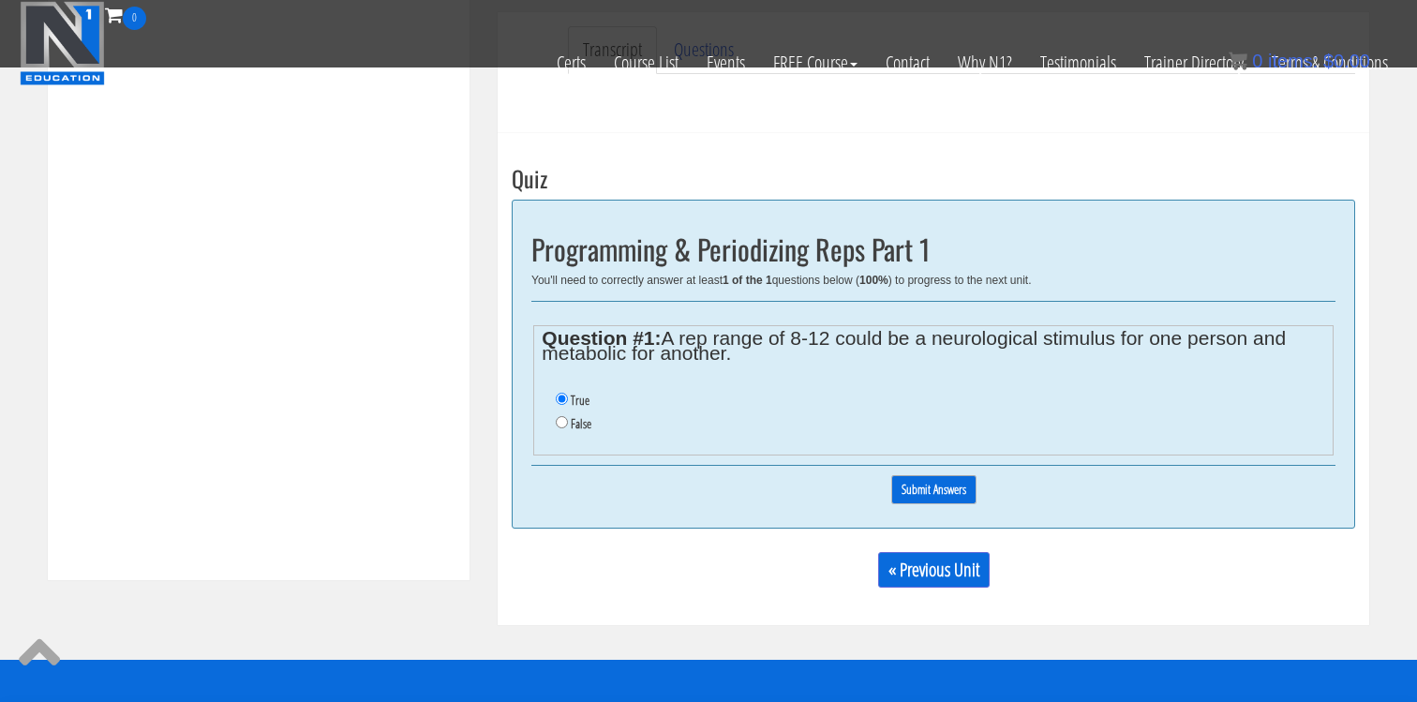
click at [932, 493] on input "Submit Answers" at bounding box center [933, 489] width 85 height 29
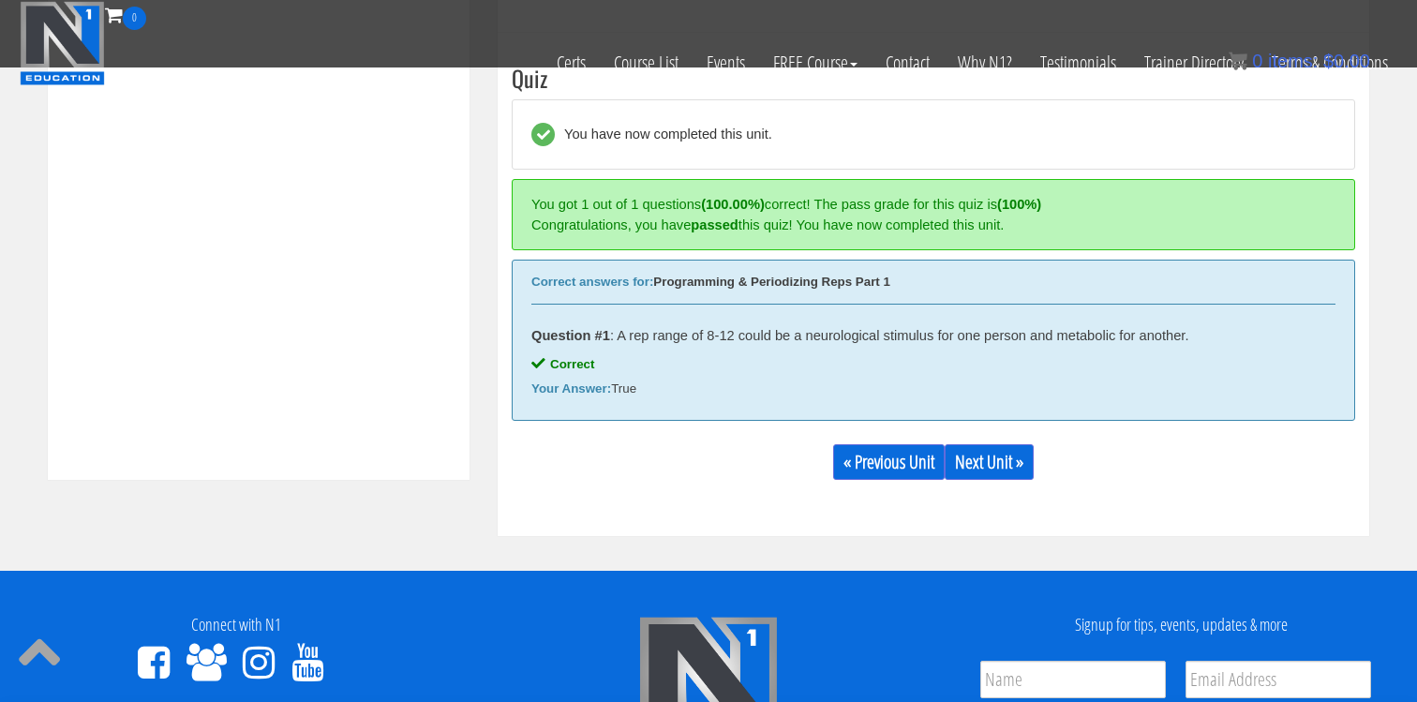
scroll to position [711, 0]
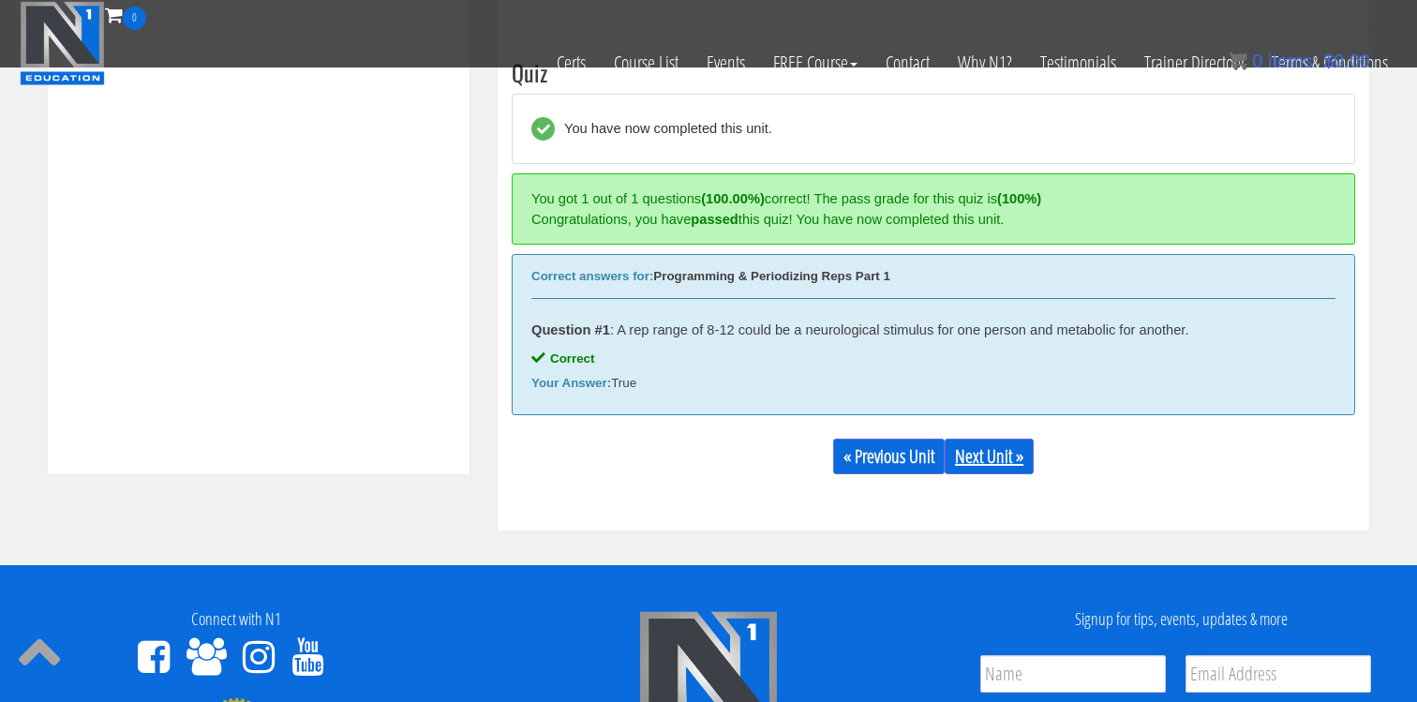
click at [975, 456] on link "Next Unit »" at bounding box center [988, 456] width 89 height 36
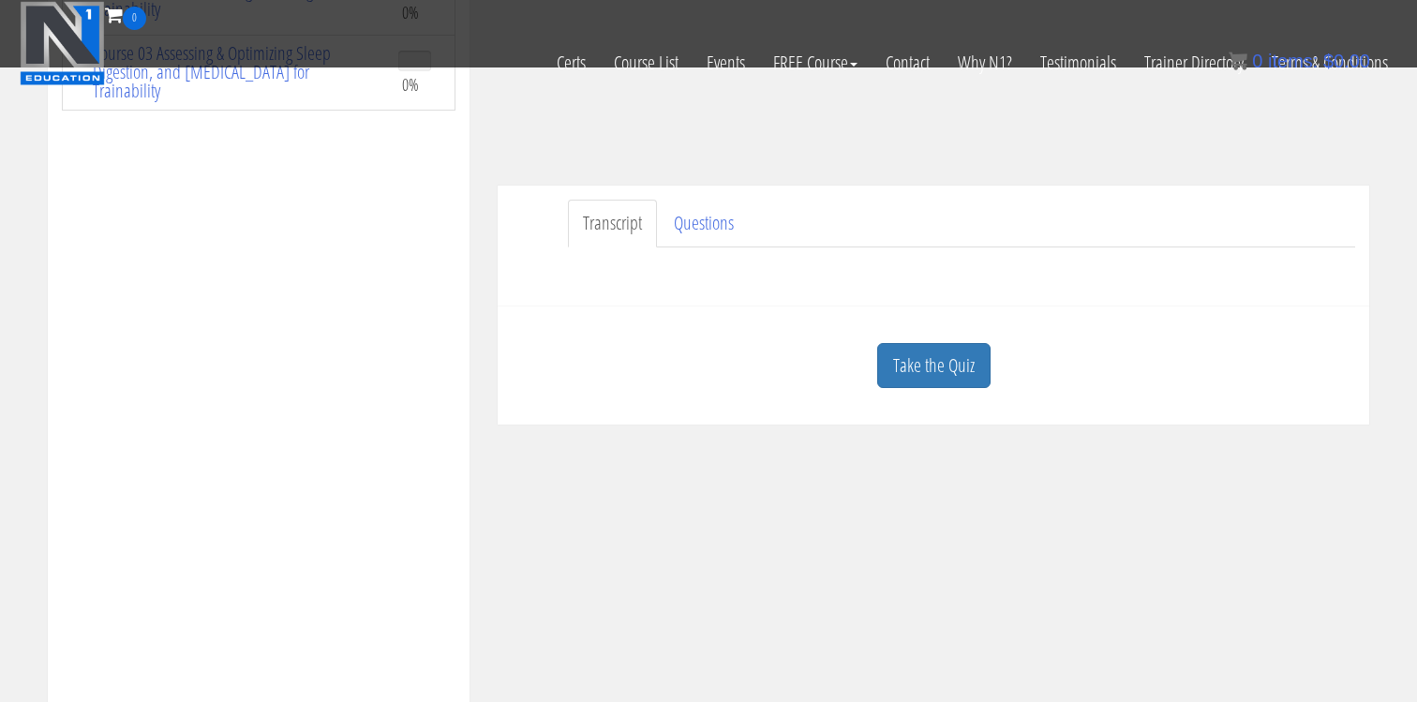
scroll to position [436, 0]
click at [951, 353] on link "Take the Quiz" at bounding box center [933, 362] width 113 height 46
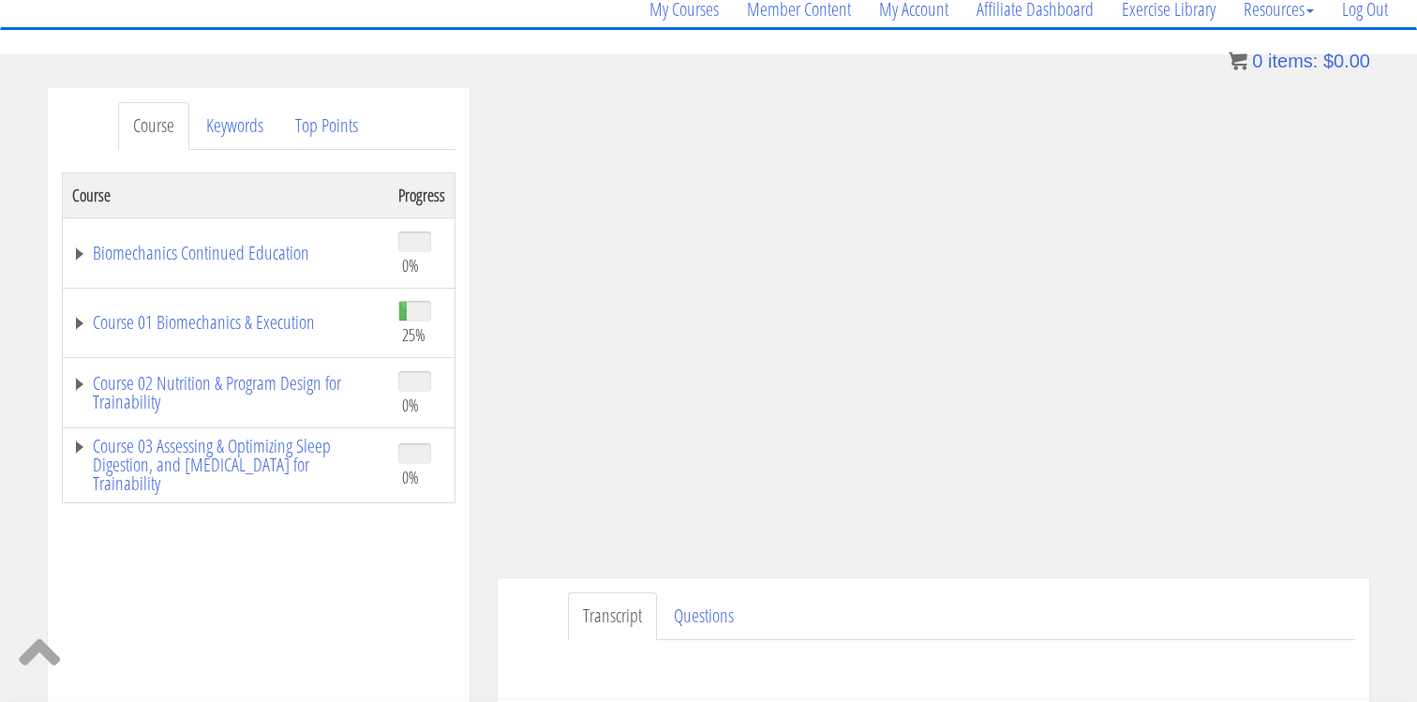
scroll to position [144, 0]
